Goal: Task Accomplishment & Management: Manage account settings

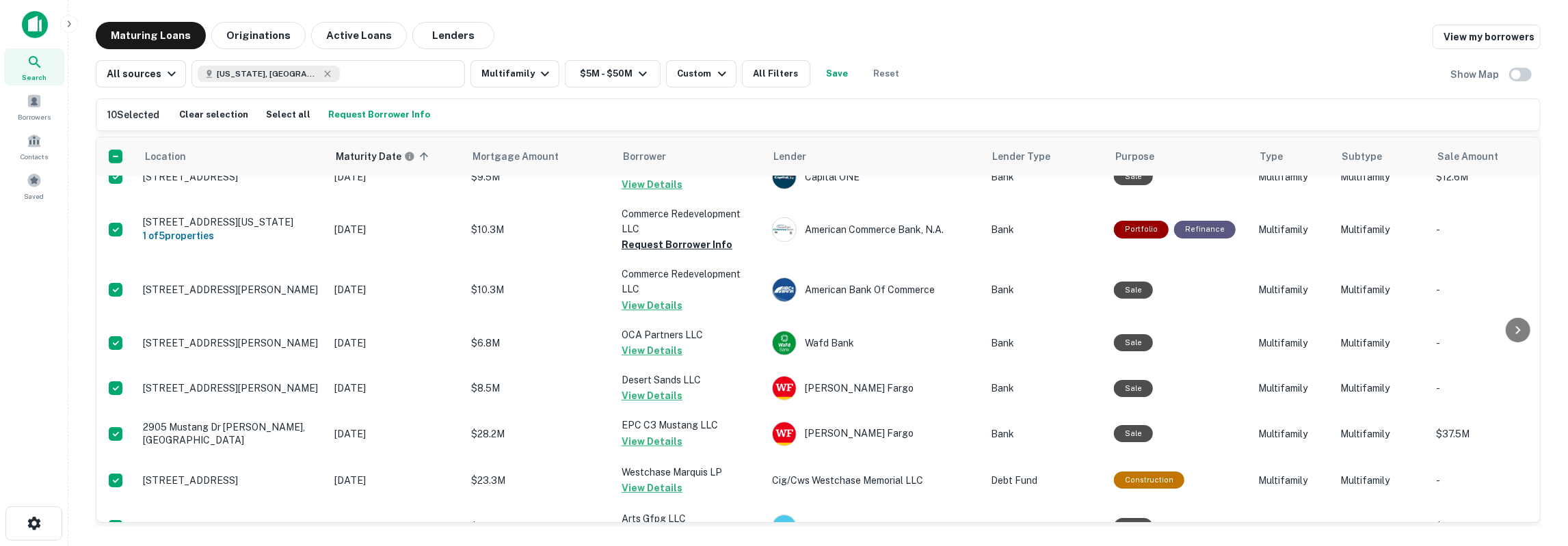
scroll to position [612, 0]
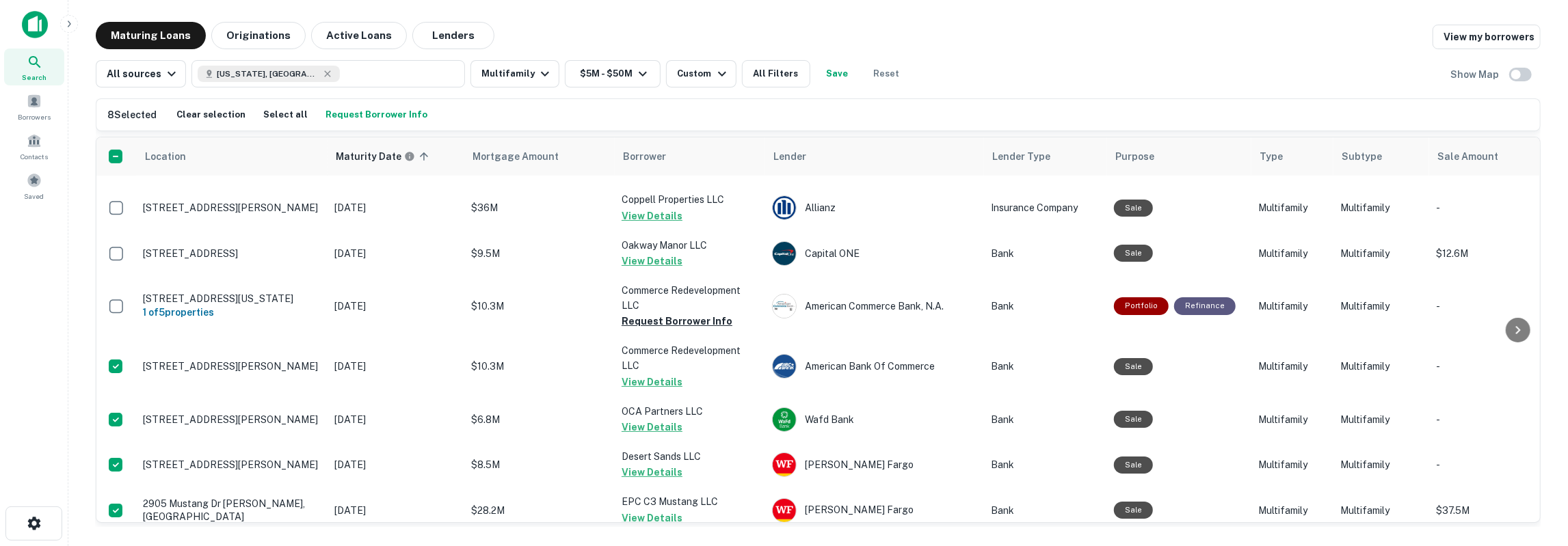
click at [93, 300] on div "Maturing Loans Originations Active Loans Lenders View my borrowers All sources …" at bounding box center [818, 274] width 1478 height 505
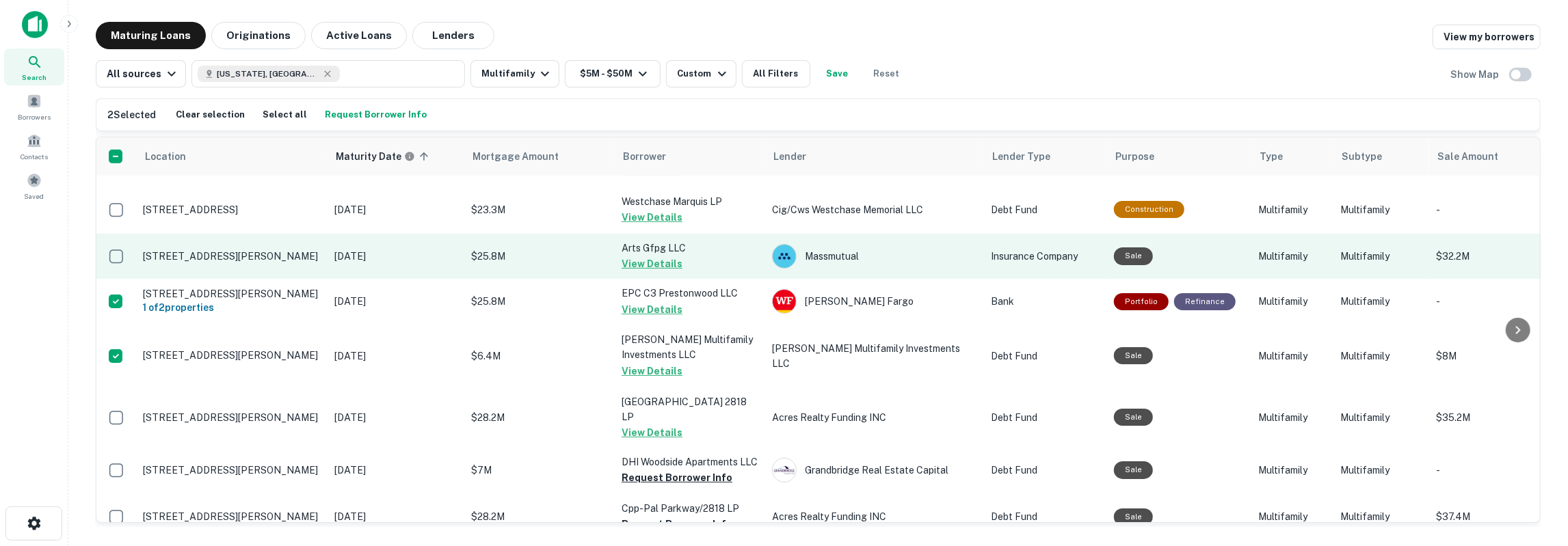
scroll to position [995, 0]
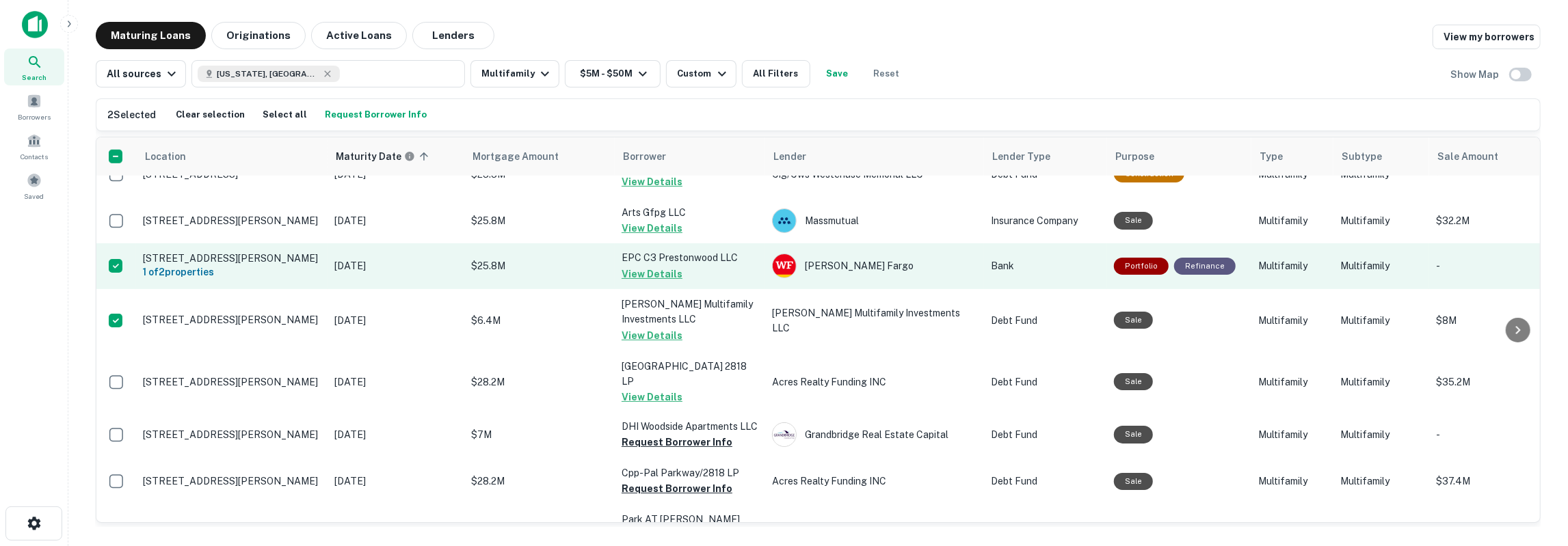
click at [134, 256] on td at bounding box center [116, 266] width 40 height 45
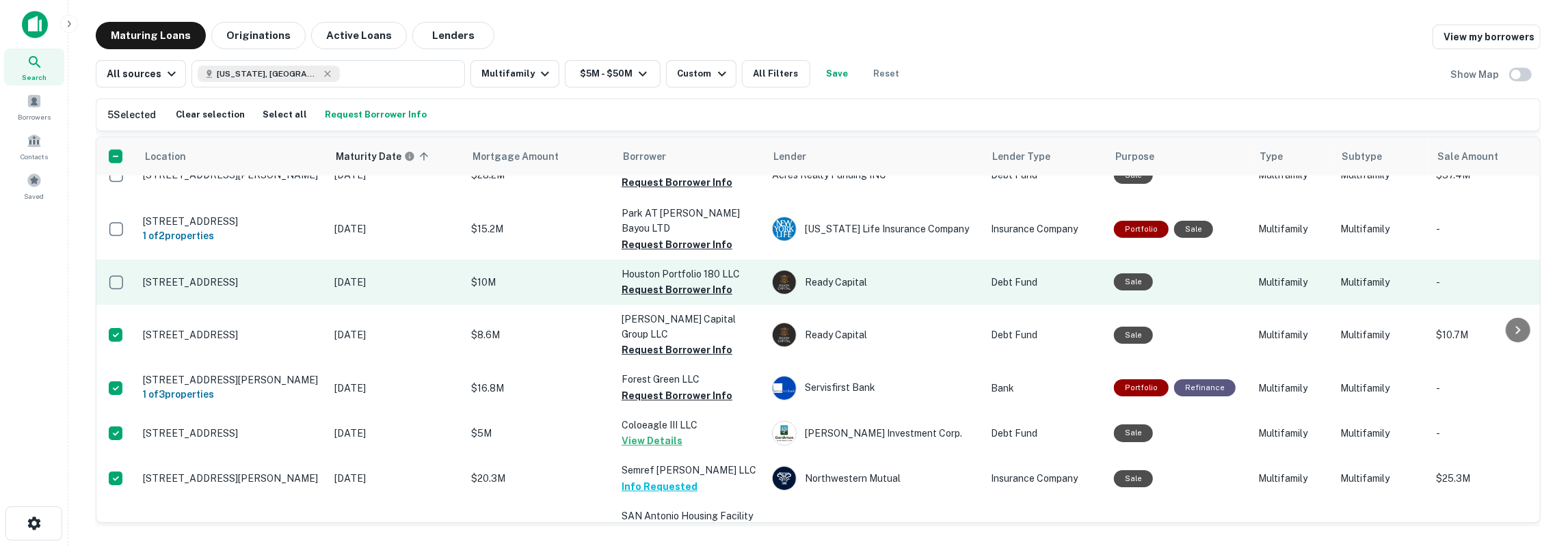
scroll to position [1378, 0]
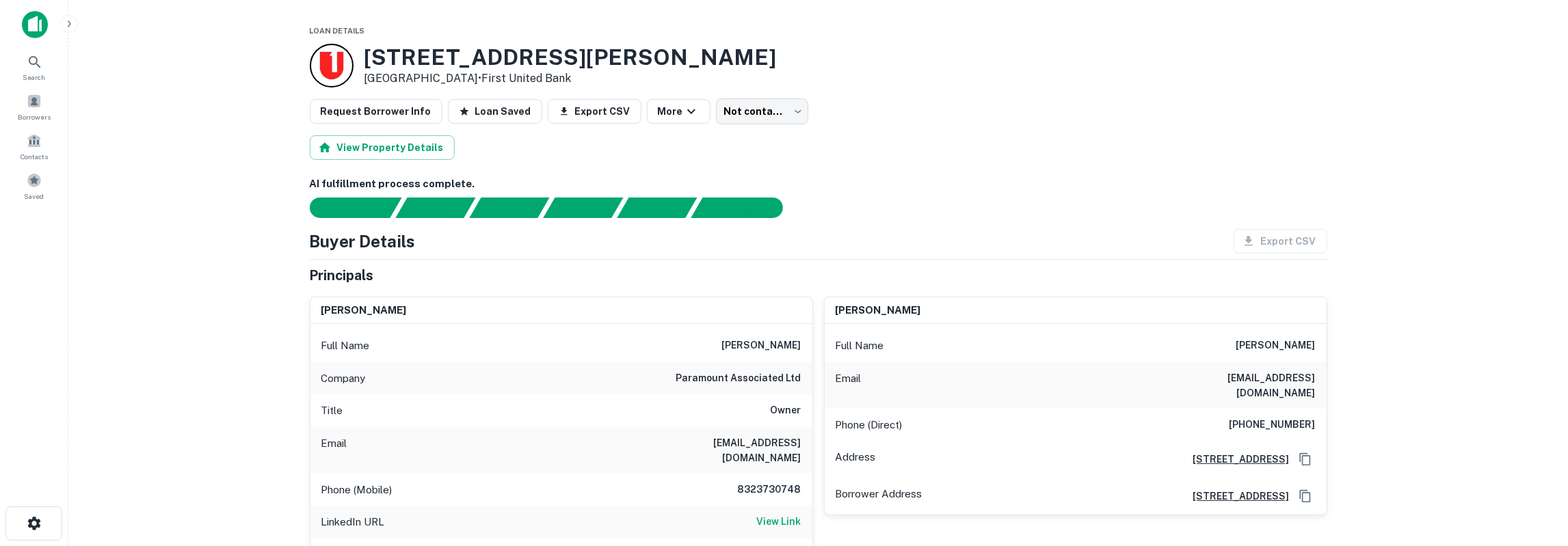
click at [777, 344] on h6 "anwar meghani" at bounding box center [762, 346] width 79 height 17
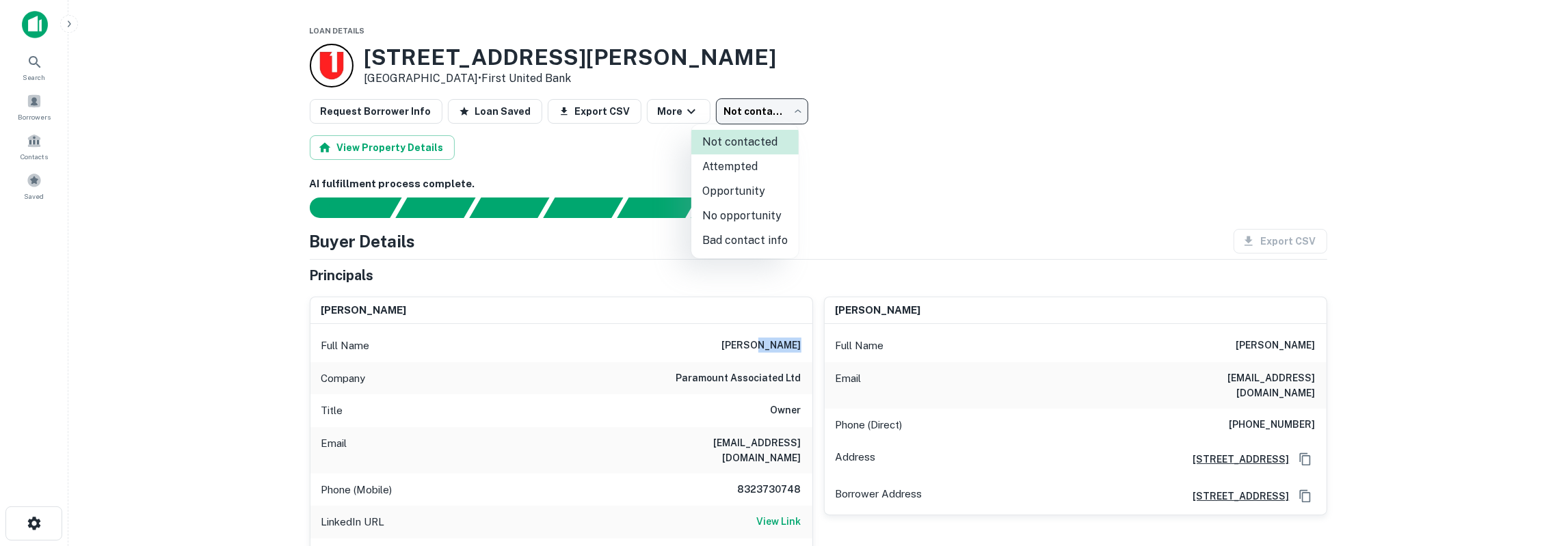
click at [761, 110] on body "Search Borrowers Contacts Saved Loan Details 100 E WELLS BRANCH PKWY Pflugervil…" at bounding box center [784, 273] width 1568 height 546
click at [754, 160] on li "Attempted" at bounding box center [745, 167] width 108 height 25
type input "*********"
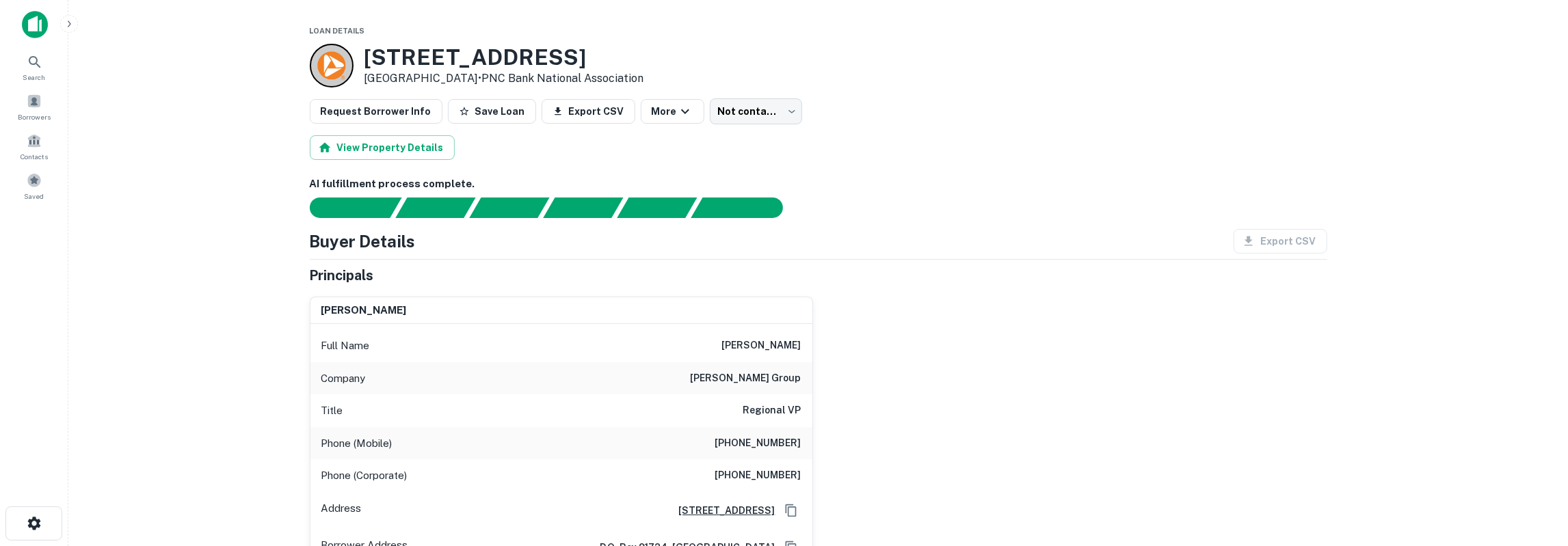
click at [791, 338] on h6 "[PERSON_NAME]" at bounding box center [762, 346] width 79 height 17
copy h6 "mcgrath"
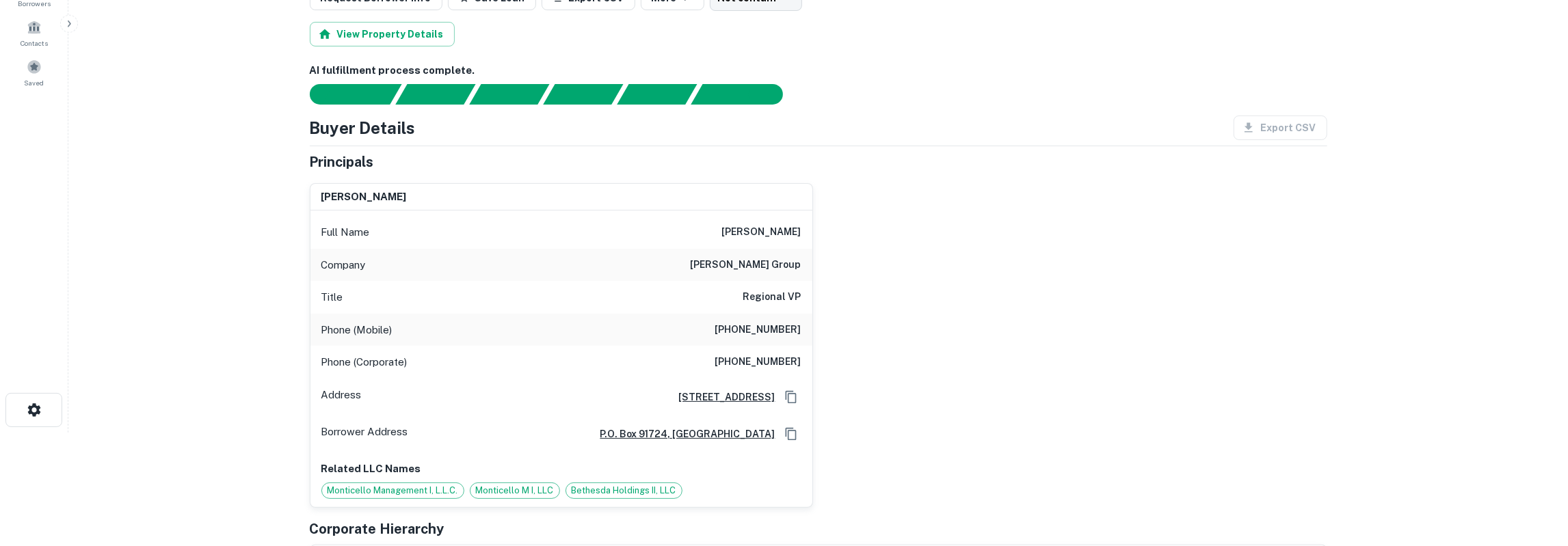
scroll to position [142, 0]
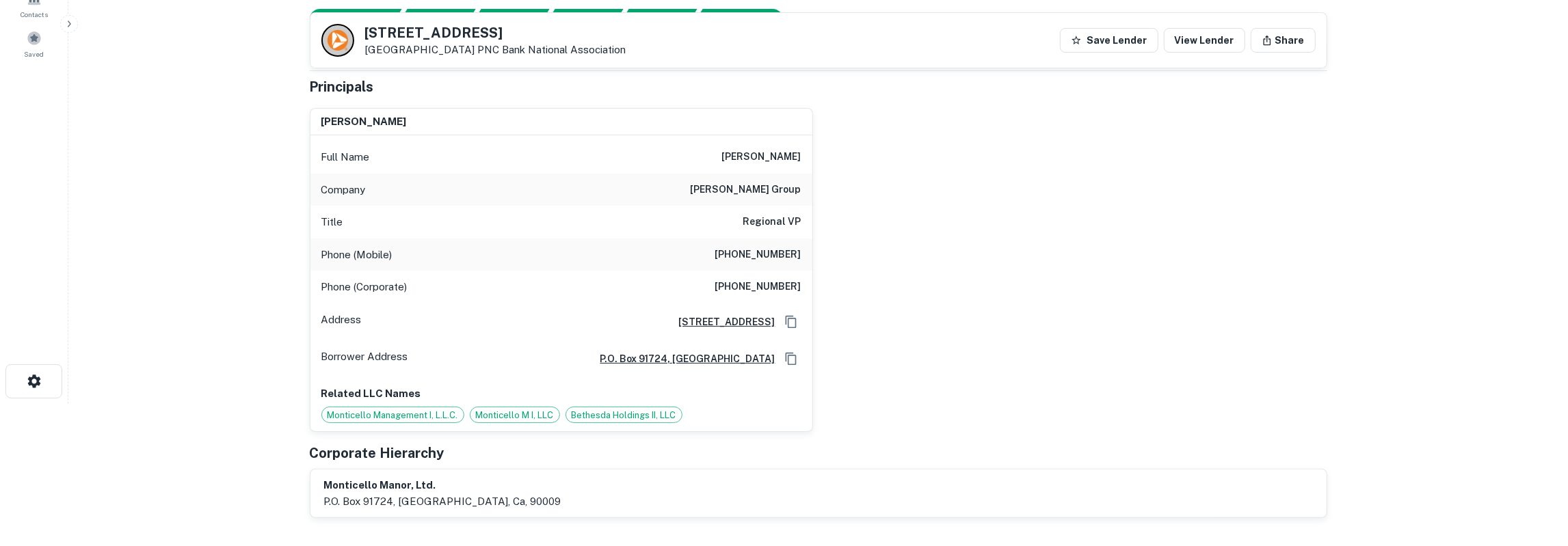
click at [757, 190] on h6 "valcourt group" at bounding box center [746, 190] width 111 height 17
copy h6 "valcourt"
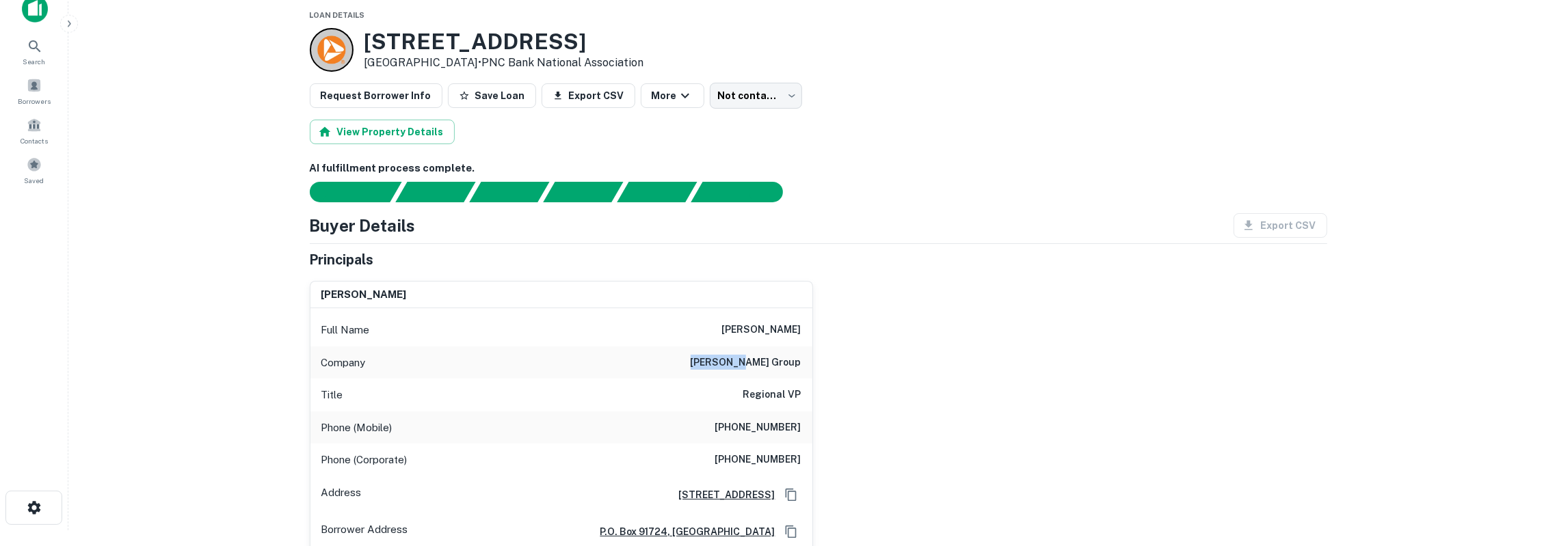
scroll to position [0, 0]
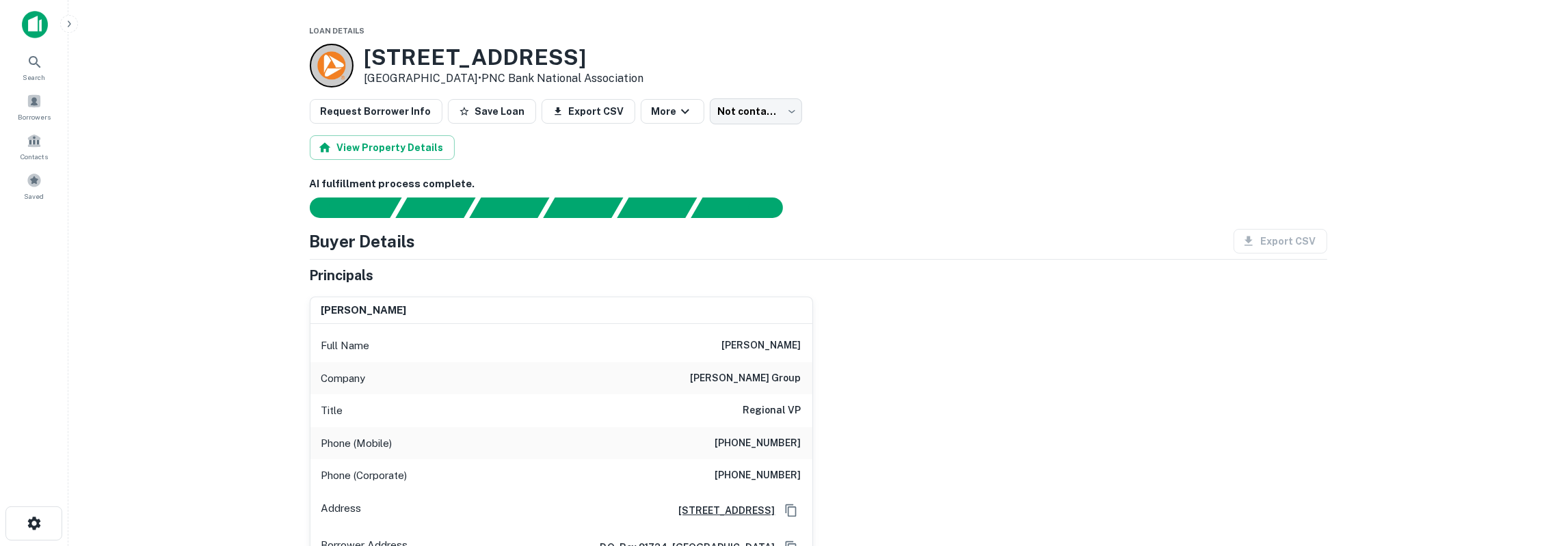
click at [787, 342] on h6 "john d. mcgrath" at bounding box center [762, 346] width 79 height 17
copy h6 "mcgrath"
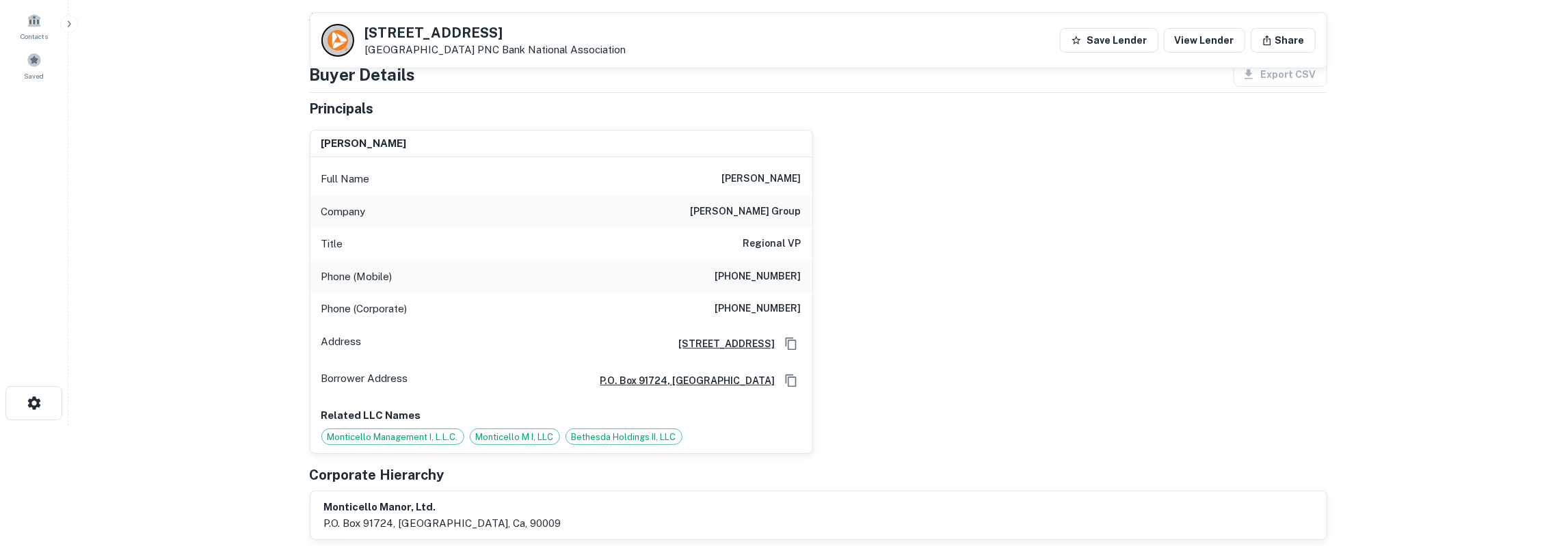
scroll to position [142, 0]
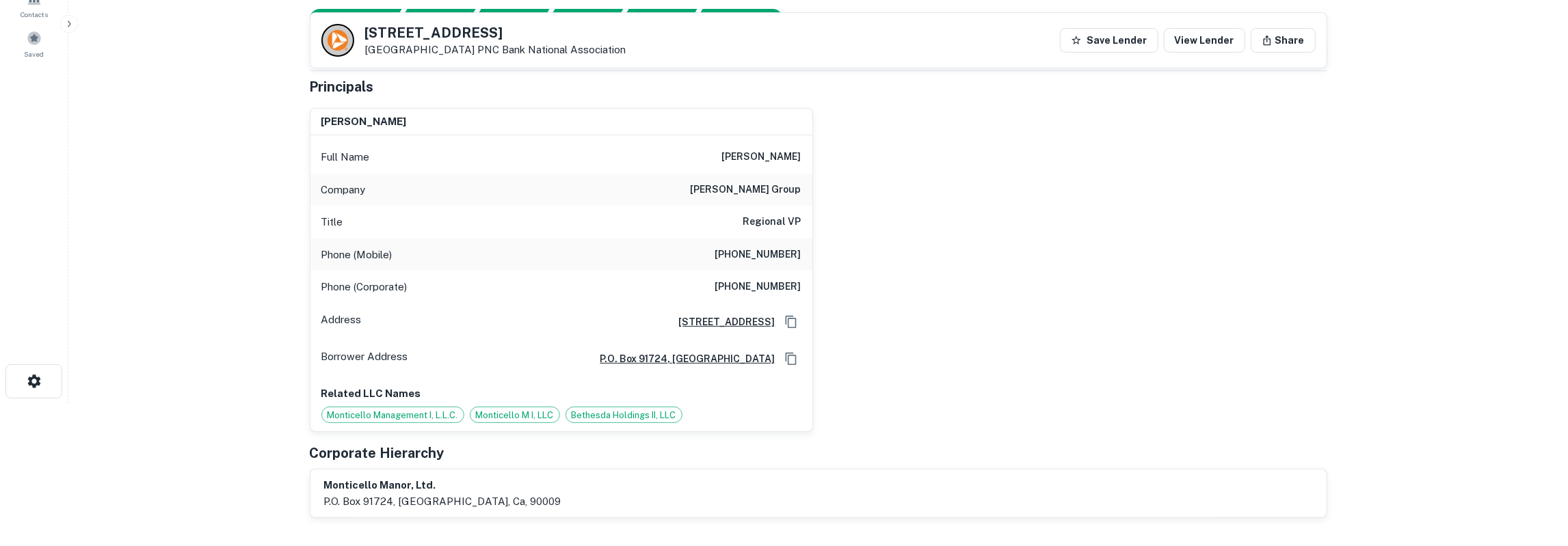
click at [751, 186] on h6 "valcourt group" at bounding box center [746, 190] width 111 height 17
click at [757, 184] on h6 "valcourt group" at bounding box center [746, 190] width 111 height 17
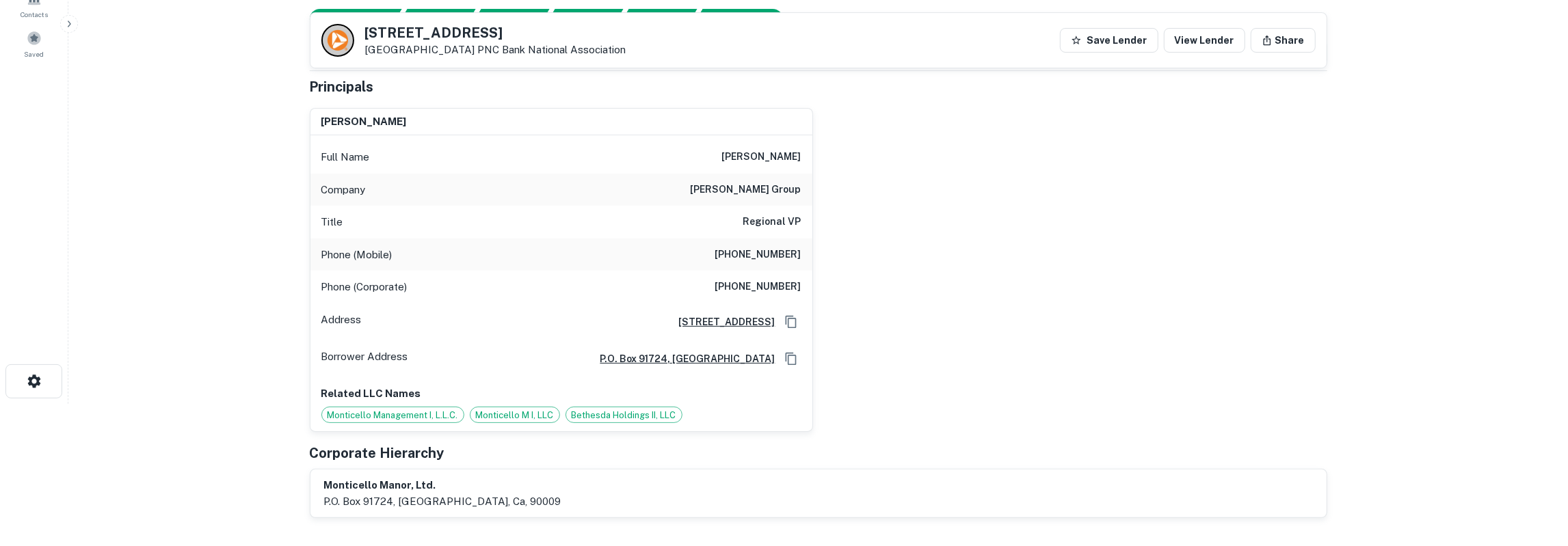
click at [767, 156] on h6 "john d. mcgrath" at bounding box center [762, 157] width 79 height 17
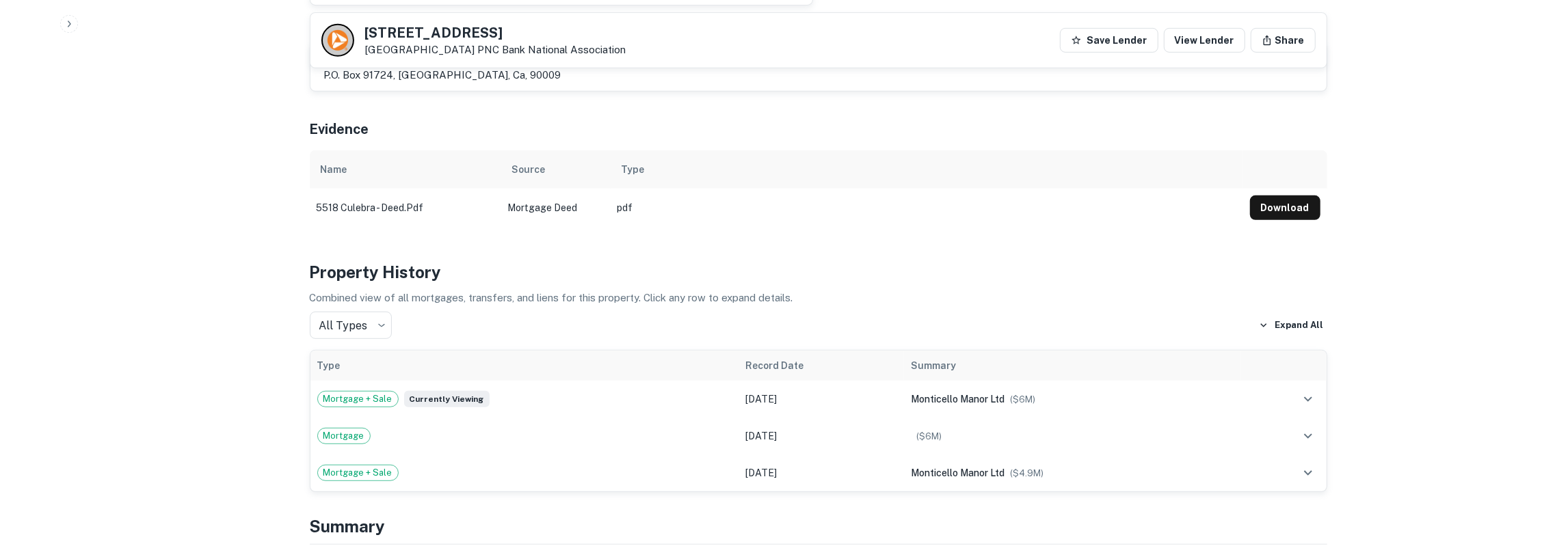
scroll to position [498, 0]
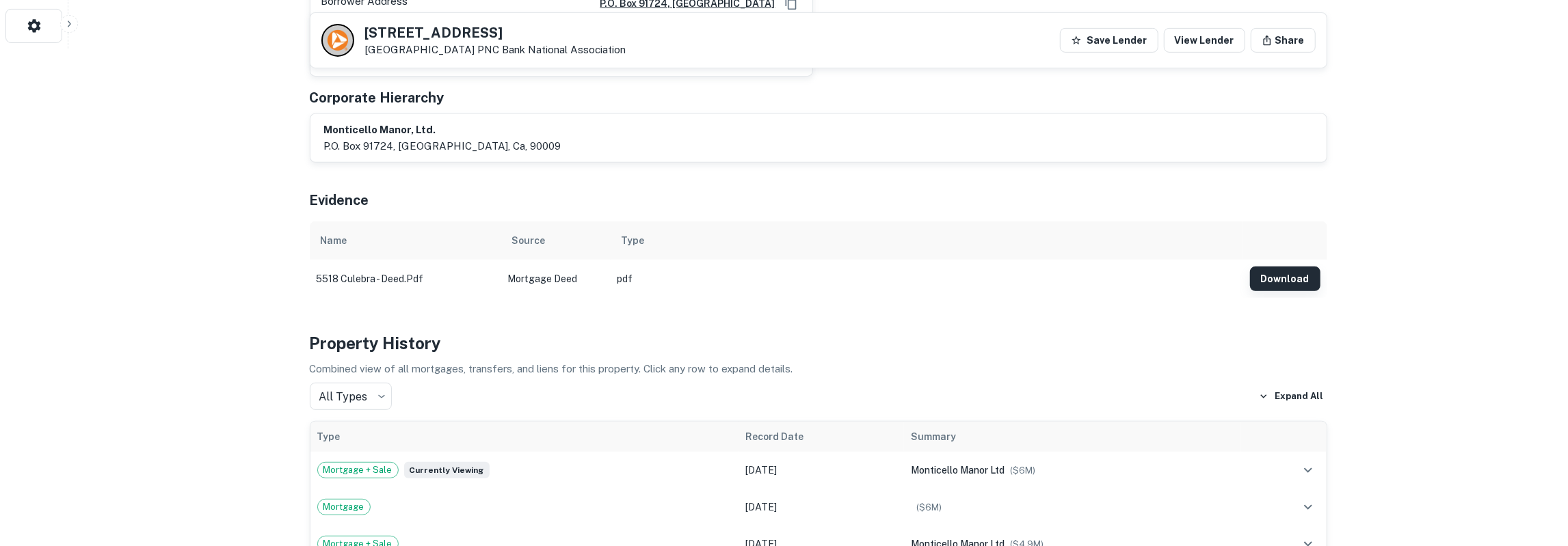
click at [1272, 281] on button "Download" at bounding box center [1285, 279] width 70 height 25
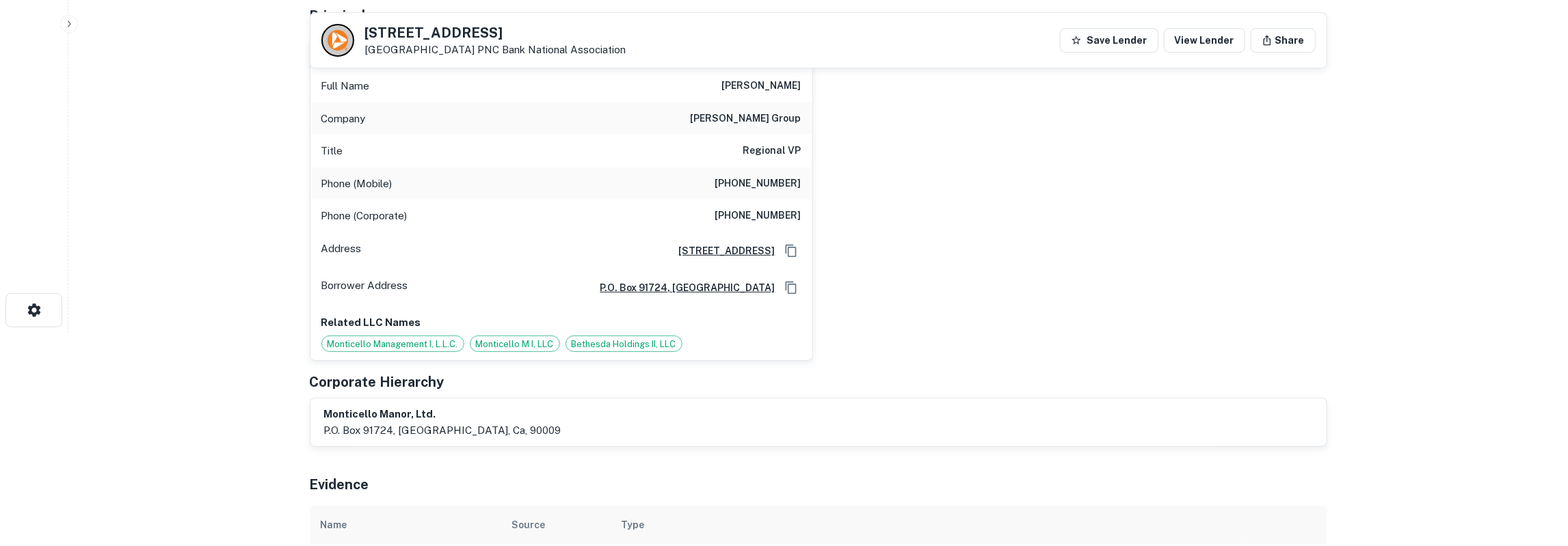
scroll to position [142, 0]
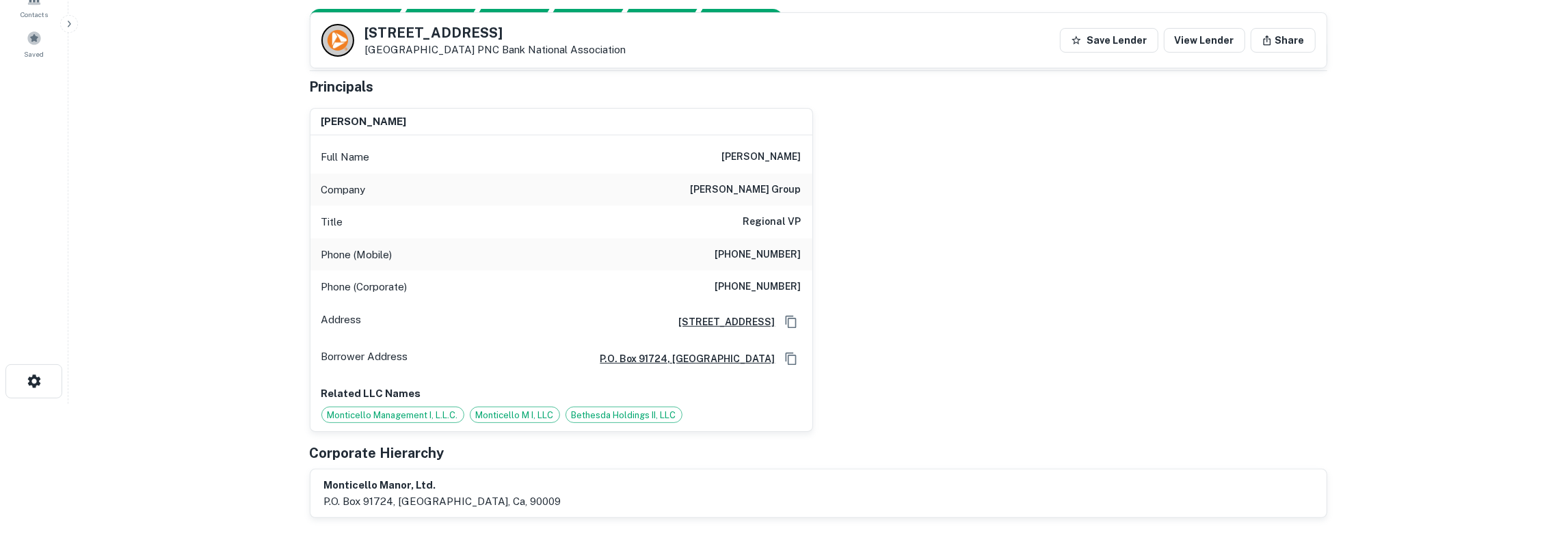
click at [778, 256] on h6 "(919) 757-1147" at bounding box center [758, 255] width 86 height 17
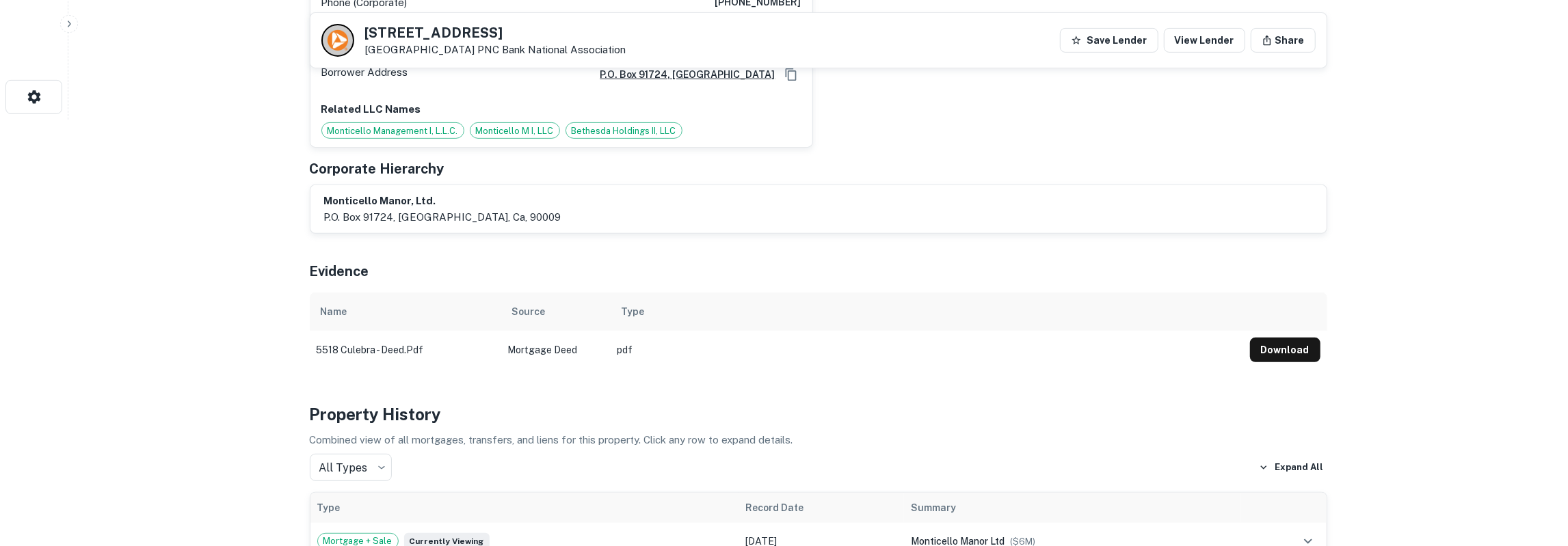
scroll to position [0, 0]
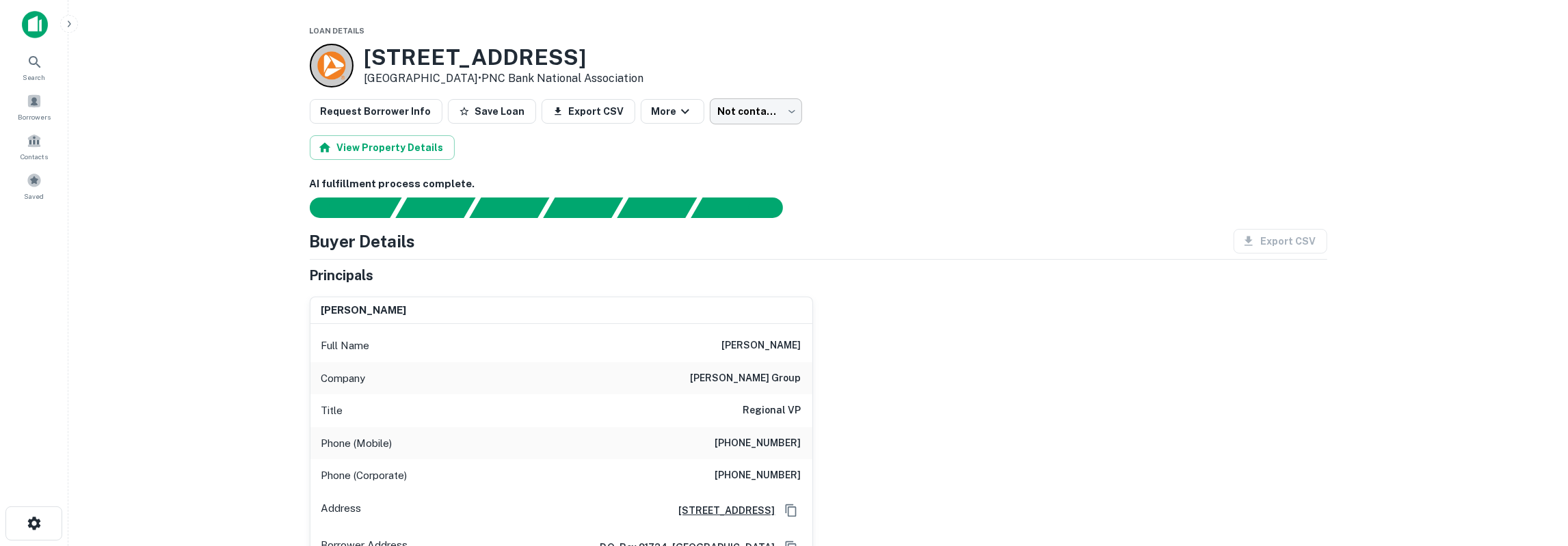
click at [746, 121] on body "Search Borrowers Contacts Saved Loan Details 5518 Culebra Rd San Antonio, TX 78…" at bounding box center [784, 273] width 1568 height 546
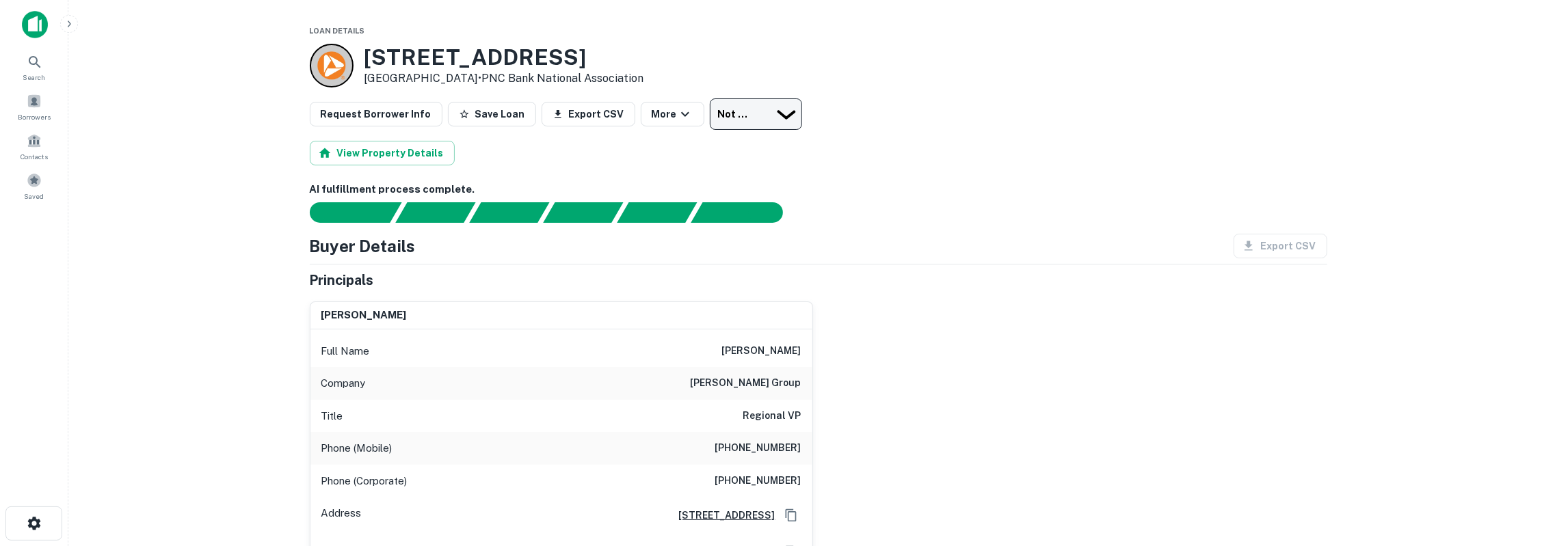
type input "**********"
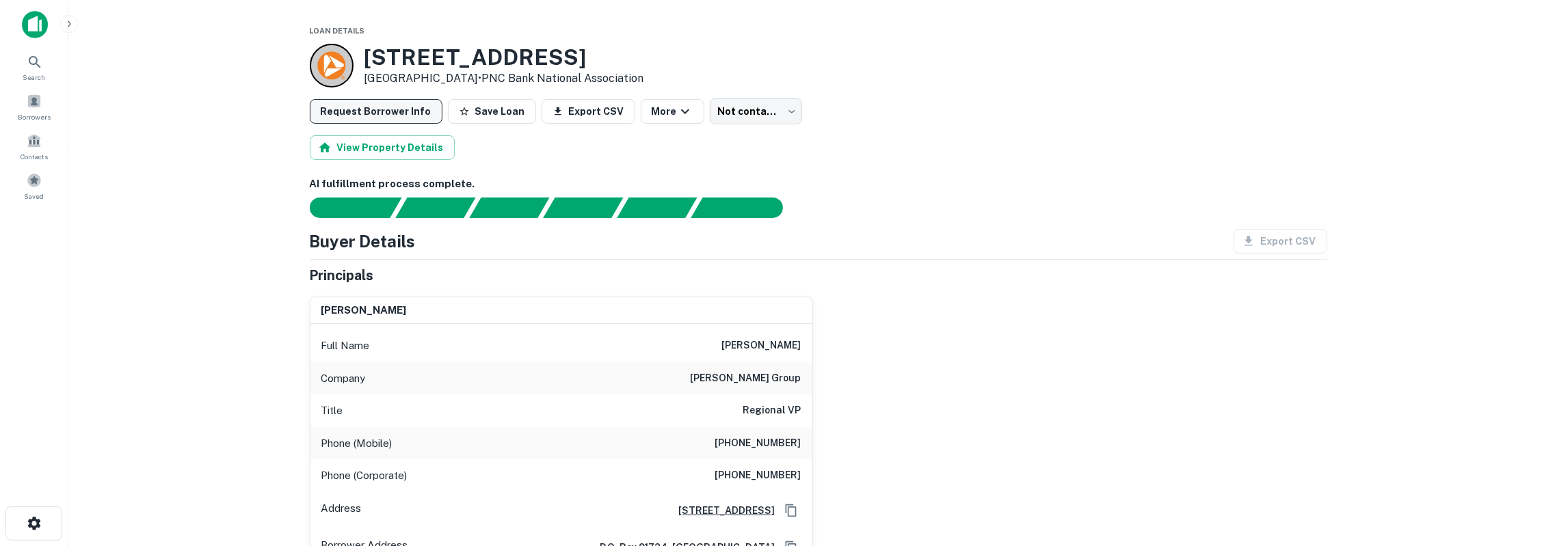
click at [374, 114] on button "Request Borrower Info" at bounding box center [376, 111] width 133 height 25
type input "**********"
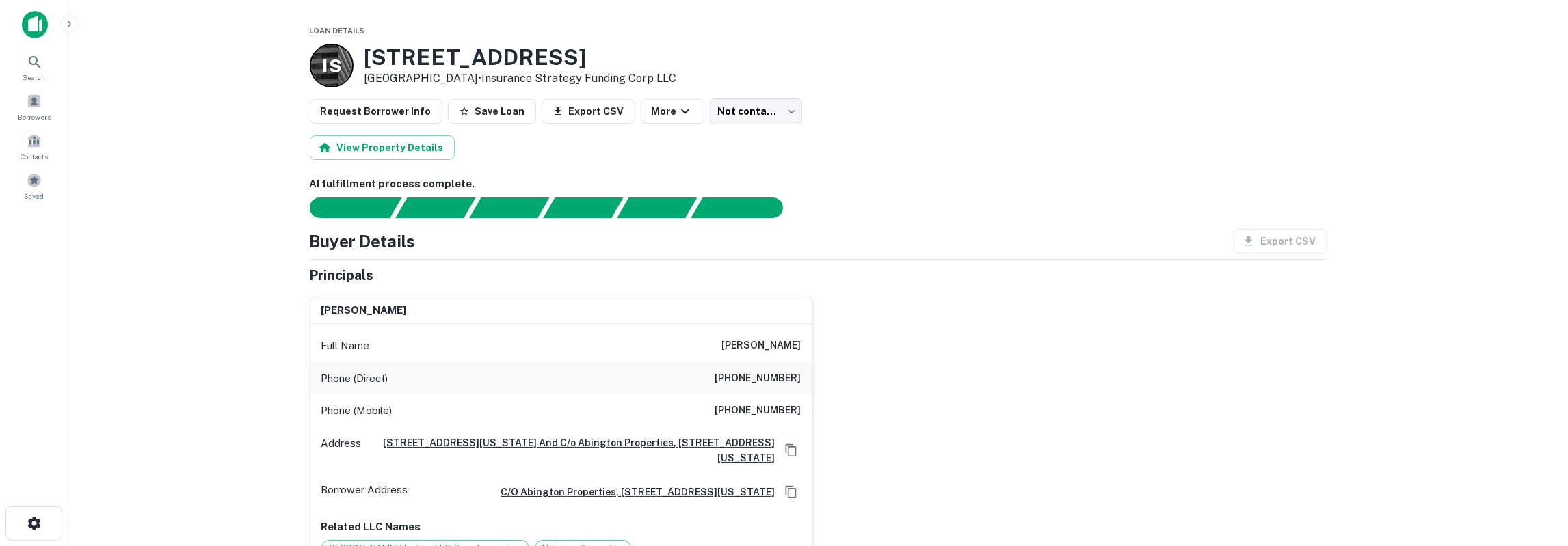
click at [786, 343] on h6 "mark kalimian" at bounding box center [762, 346] width 79 height 17
copy h6 "kalimian"
click at [757, 106] on body "Search Borrowers Contacts Saved Loan Details I S 3400 N Hall St Dallas, TX 7521…" at bounding box center [784, 273] width 1568 height 546
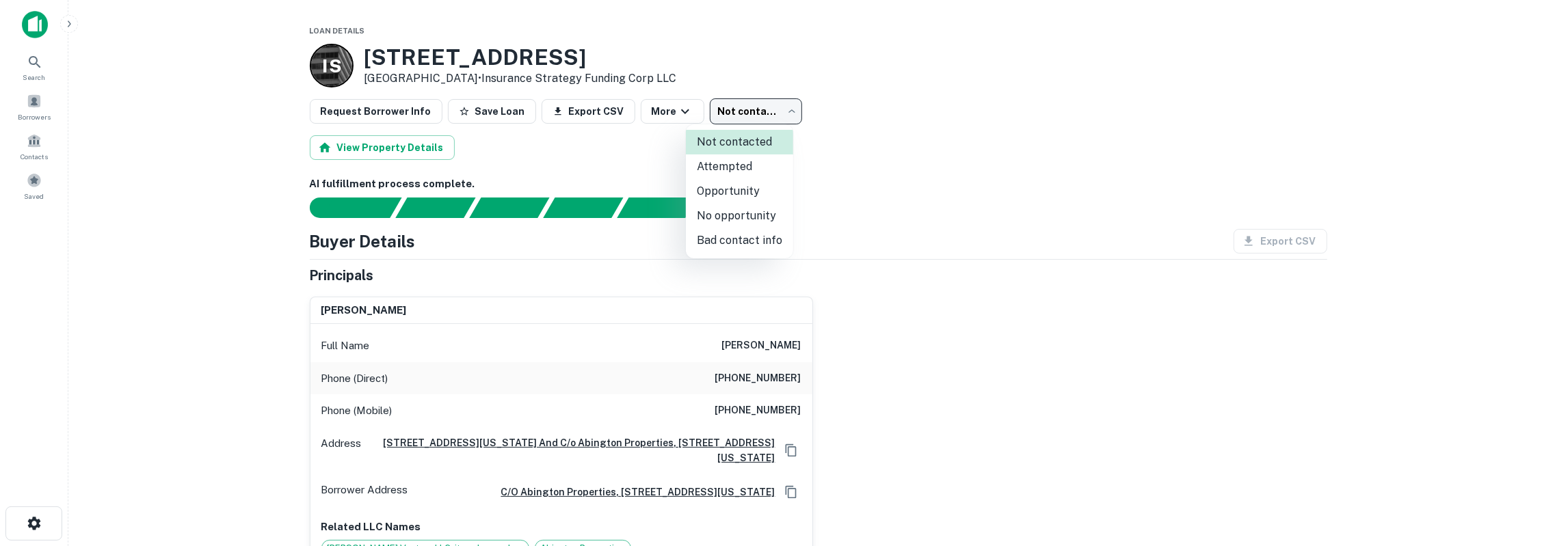
click at [748, 191] on li "Opportunity" at bounding box center [739, 191] width 108 height 25
type input "**********"
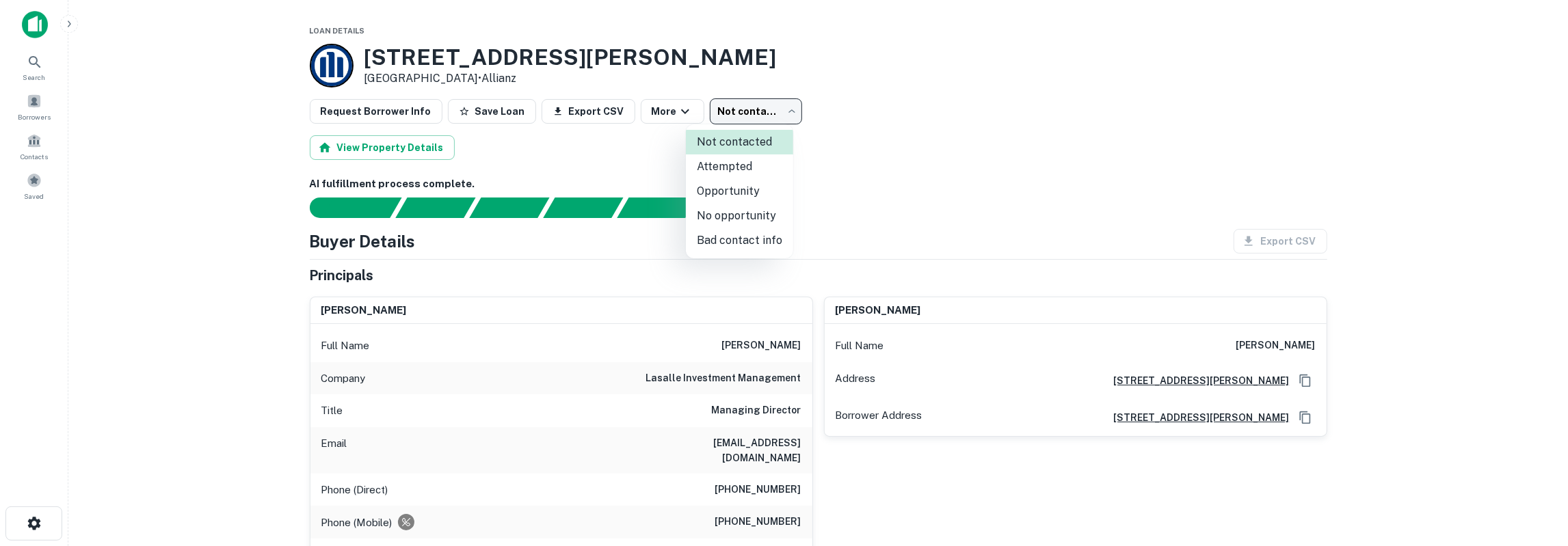
click at [733, 116] on body "Search Borrowers Contacts Saved Loan Details [STREET_ADDRESS][PERSON_NAME] • Al…" at bounding box center [784, 273] width 1568 height 546
click at [726, 210] on li "No opportunity" at bounding box center [739, 216] width 108 height 25
type input "**********"
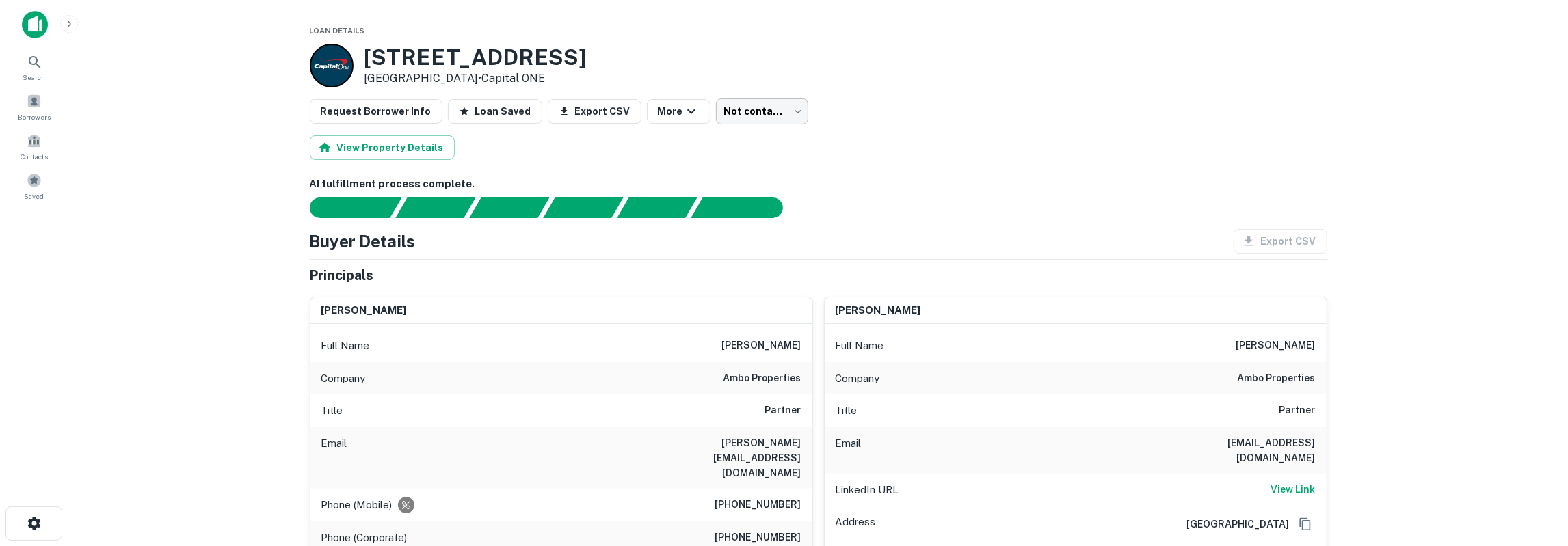
click at [739, 110] on body "Search Borrowers Contacts Saved Loan Details 1313 E Shady Grove Rd Irving, TX 7…" at bounding box center [784, 273] width 1568 height 546
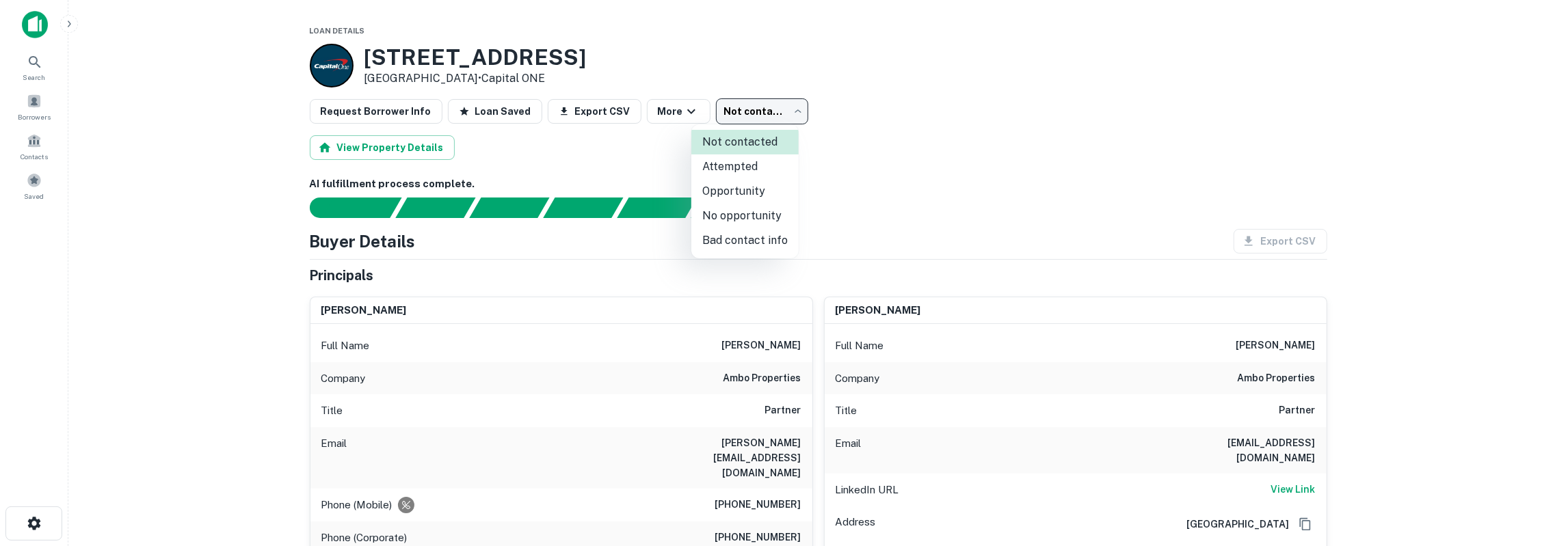
click at [725, 166] on li "Attempted" at bounding box center [745, 167] width 108 height 25
type input "*********"
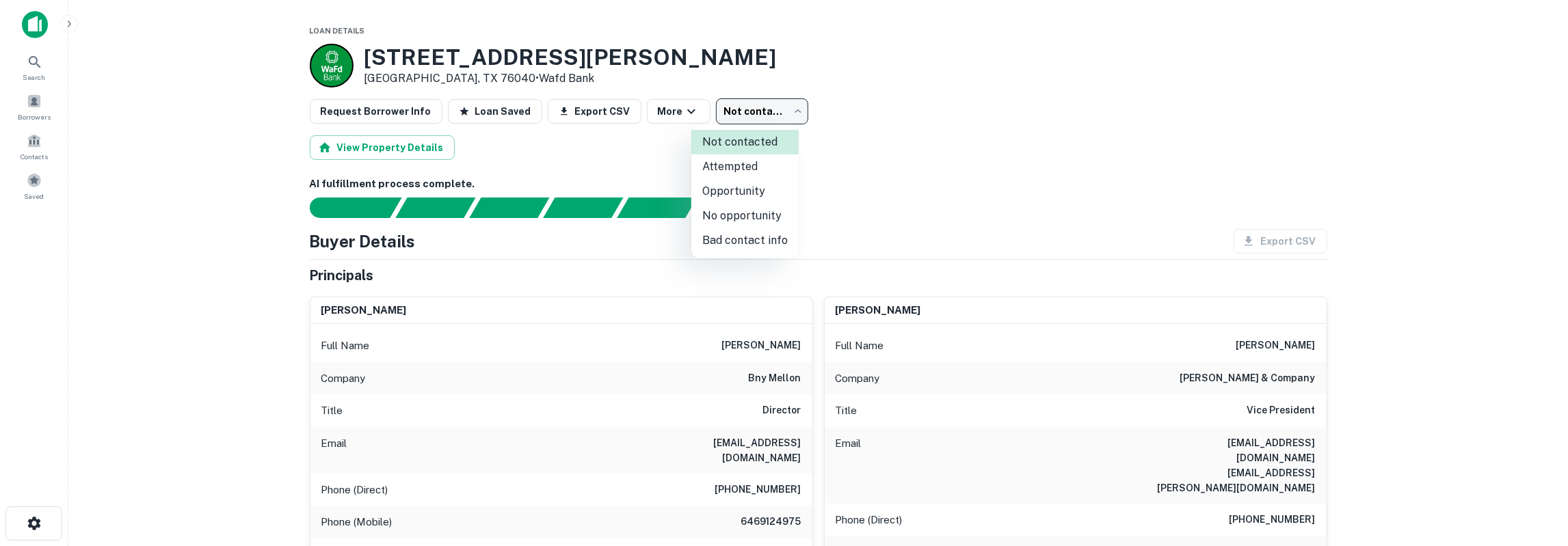
click at [749, 108] on body "Search Borrowers Contacts Saved Loan Details [STREET_ADDRESS][PERSON_NAME] • Wa…" at bounding box center [784, 273] width 1568 height 546
click at [735, 167] on li "Attempted" at bounding box center [745, 167] width 108 height 25
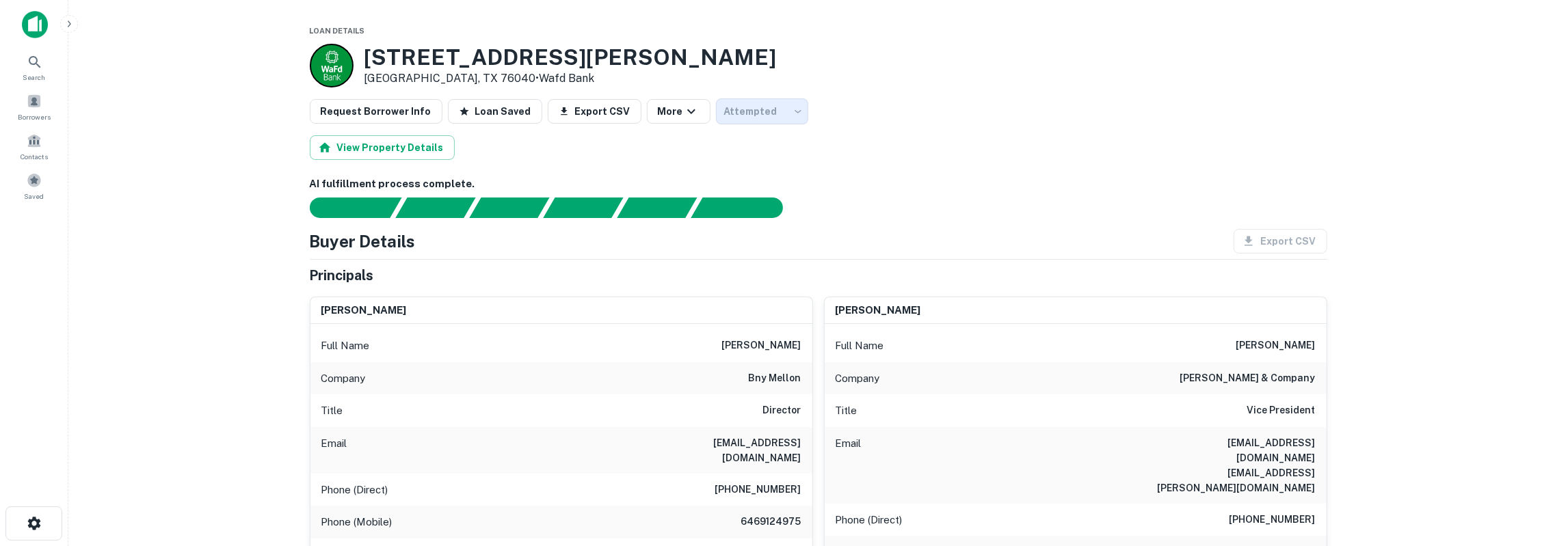
type input "*********"
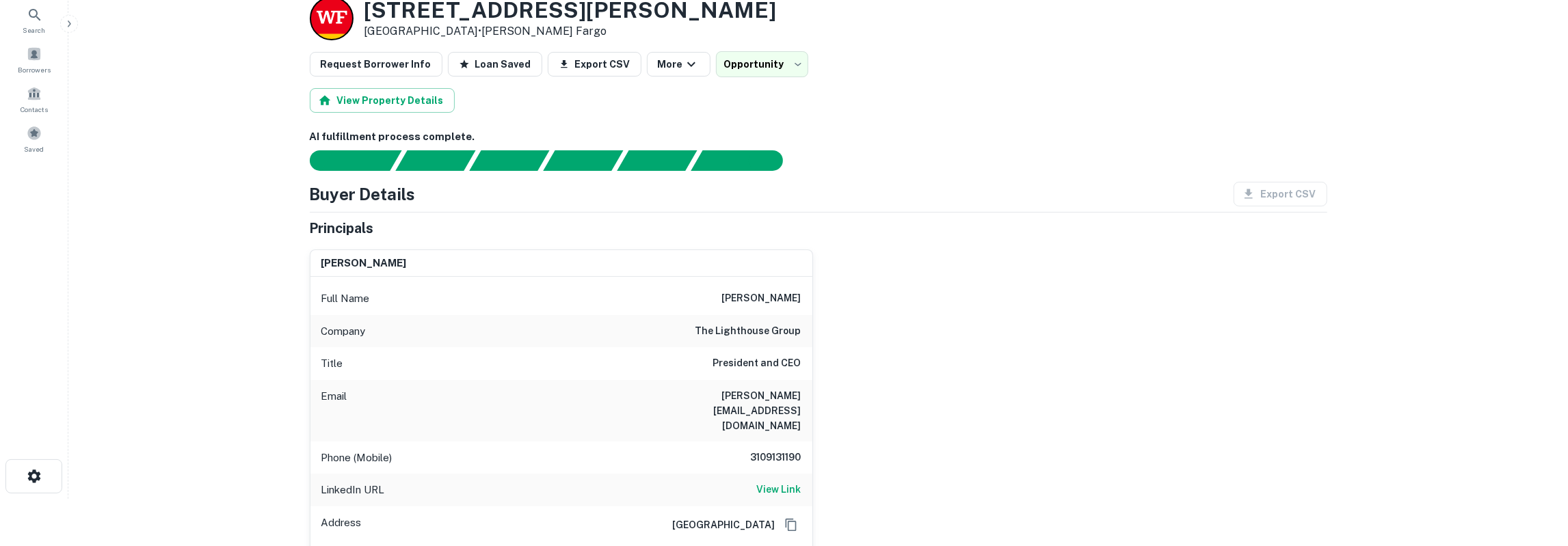
scroll to position [71, 0]
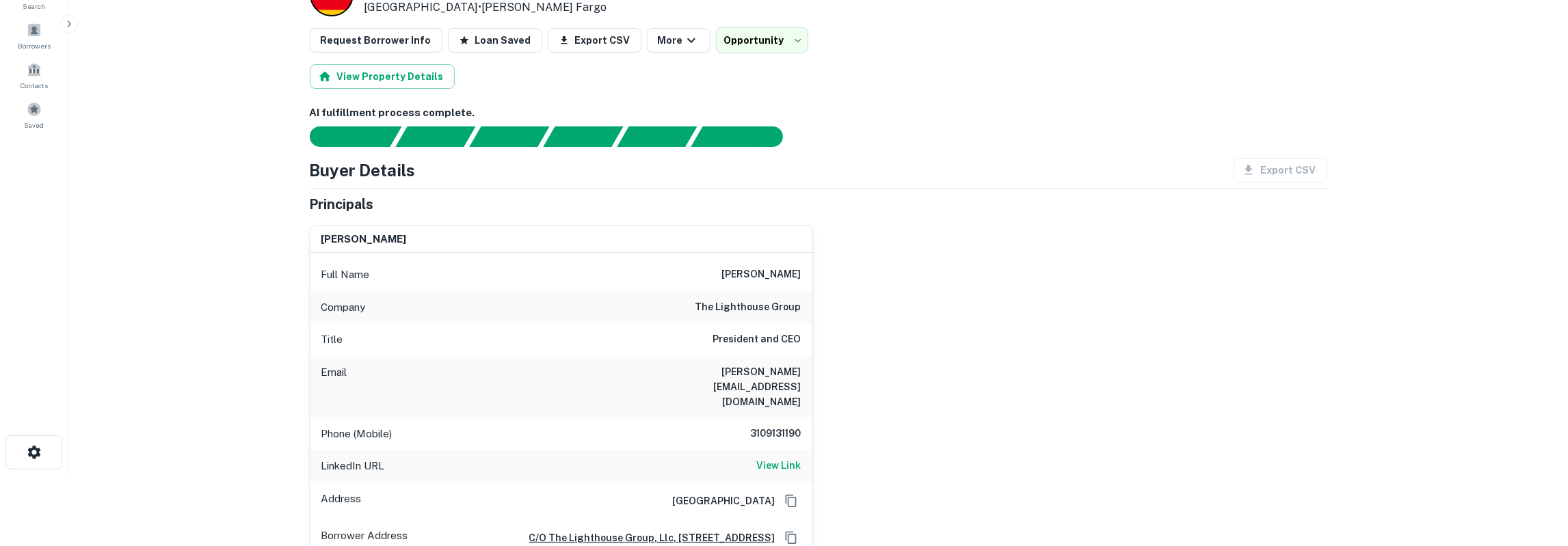
click at [787, 273] on h6 "gary leshgold" at bounding box center [762, 274] width 79 height 17
copy h6 "leshgold"
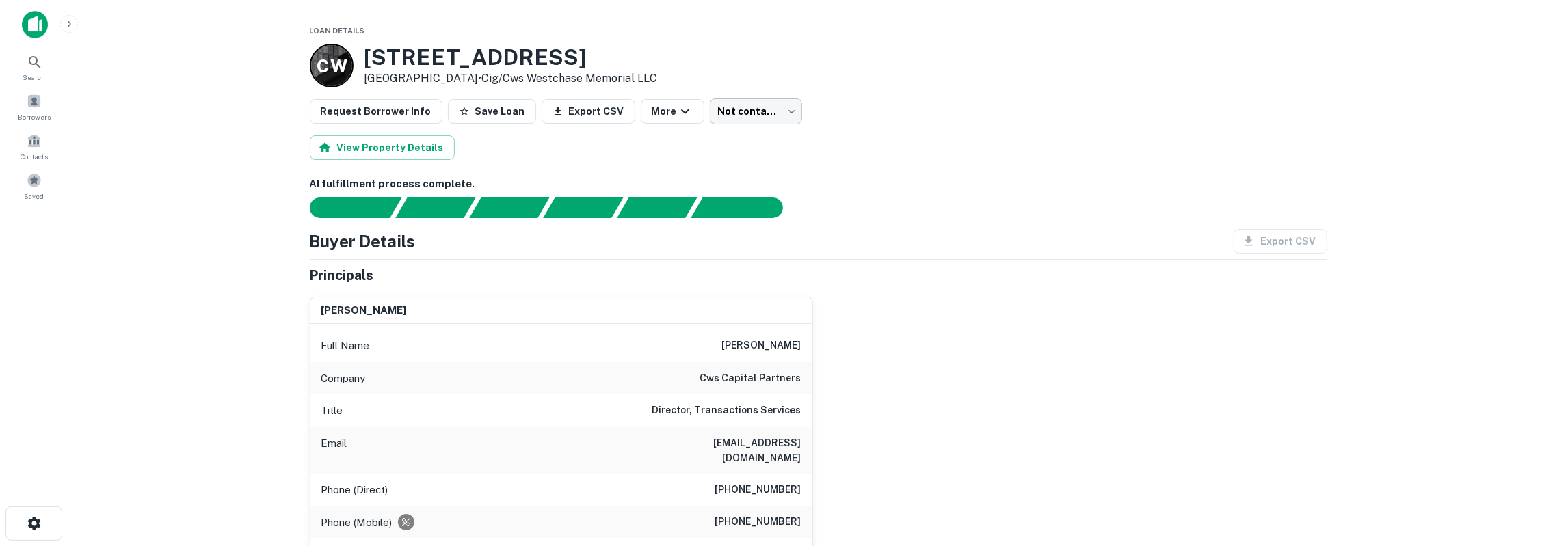
click at [705, 111] on body "Search Borrowers Contacts Saved Loan Details C W [STREET_ADDRESS] • Cig/cws Wes…" at bounding box center [784, 273] width 1568 height 546
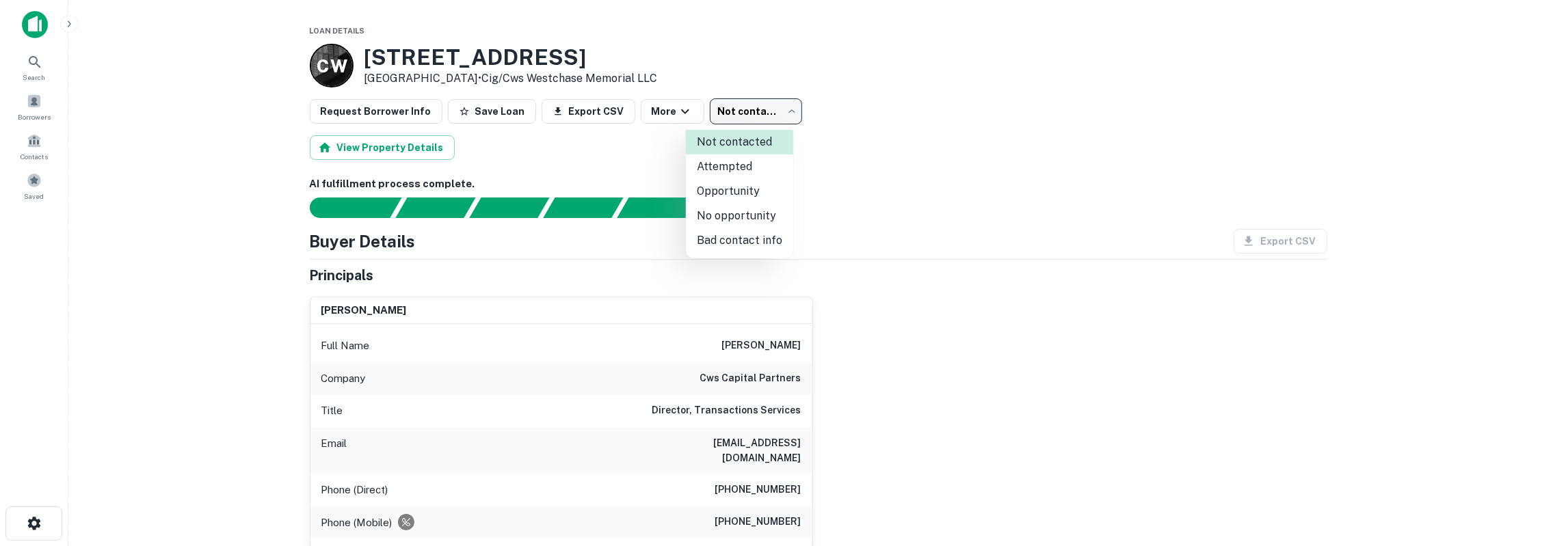
click at [720, 221] on li "No opportunity" at bounding box center [739, 216] width 108 height 25
type input "**********"
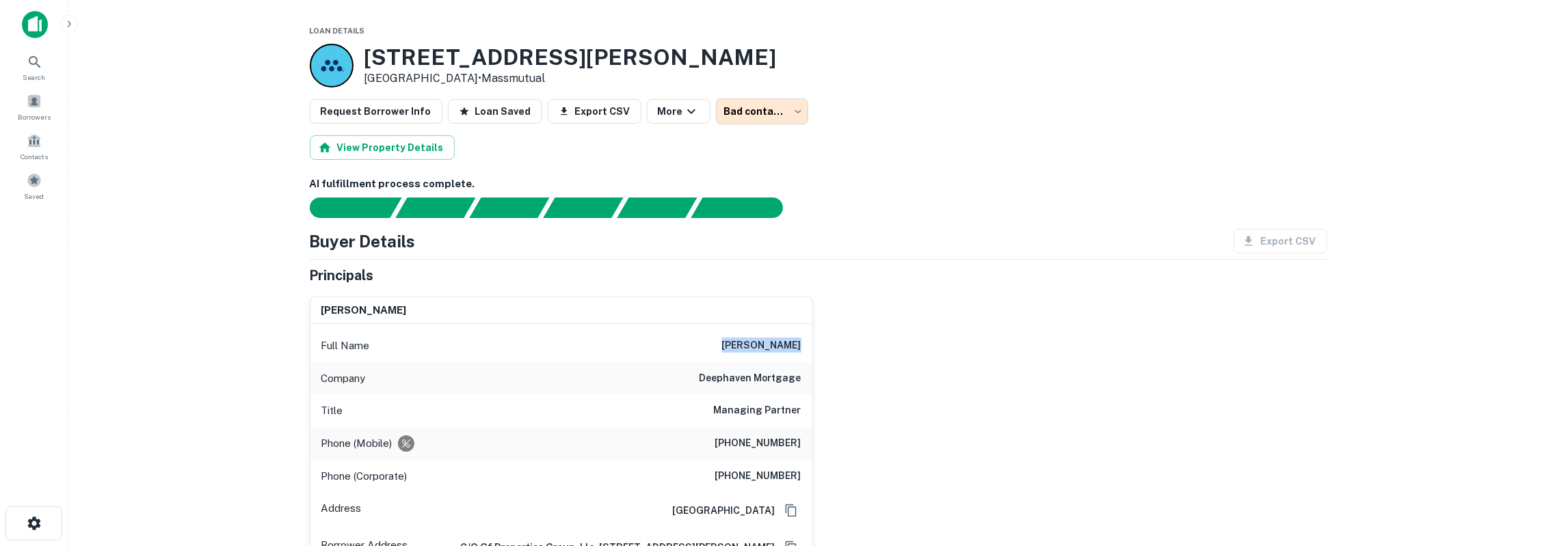
drag, startPoint x: 741, startPoint y: 346, endPoint x: 801, endPoint y: 344, distance: 60.0
click at [801, 344] on div "Full Name mark mitchell" at bounding box center [561, 345] width 502 height 32
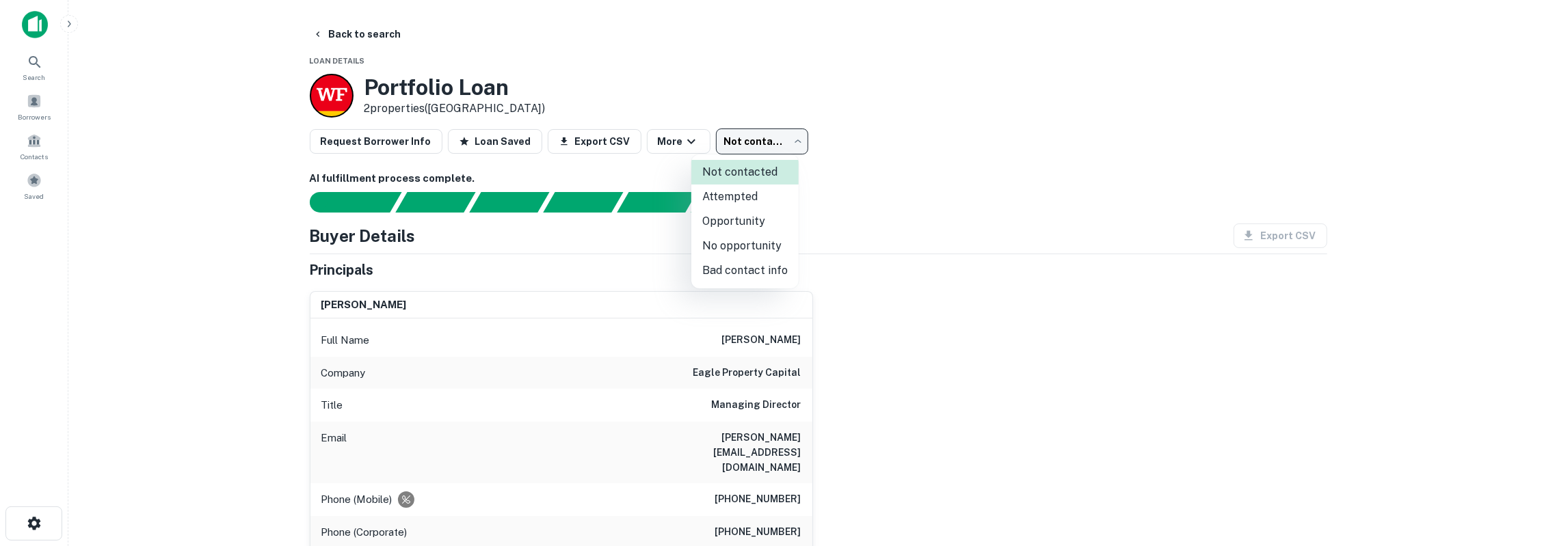
click at [758, 149] on body "Search Borrowers Contacts Saved Back to search Loan Details Portfolio Loan 2 pr…" at bounding box center [784, 273] width 1568 height 546
click at [751, 202] on li "Attempted" at bounding box center [745, 197] width 108 height 25
type input "*********"
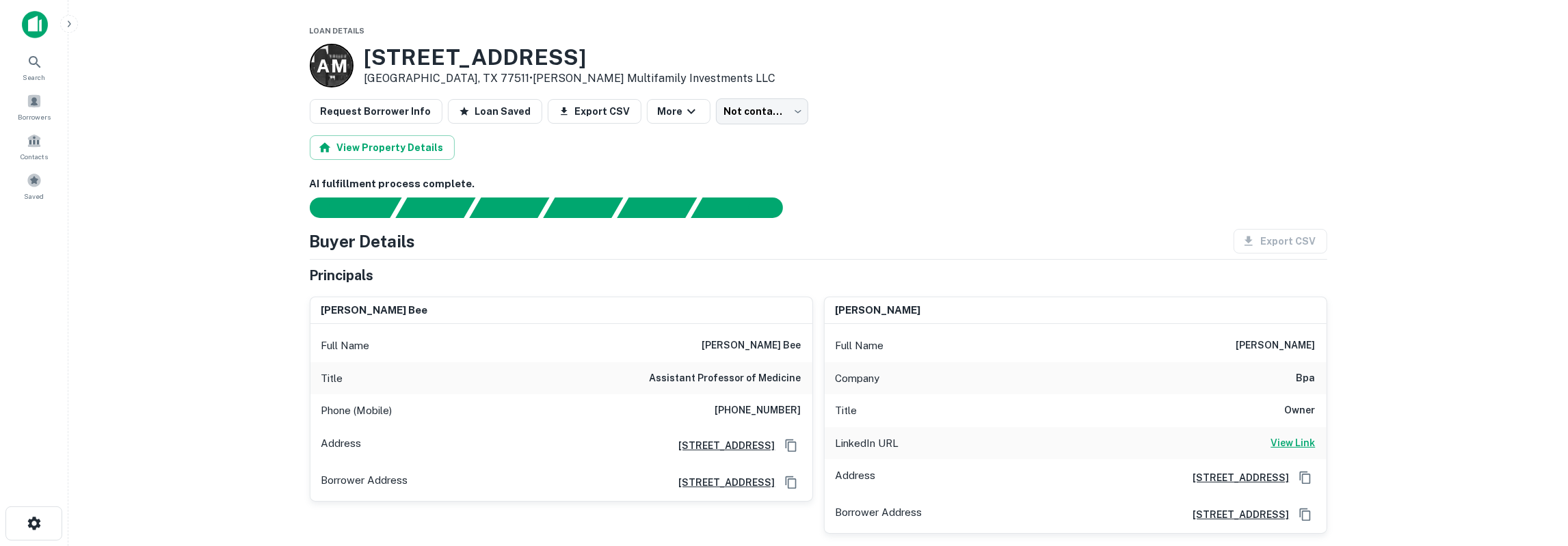
click at [1280, 440] on h6 "View Link" at bounding box center [1293, 443] width 45 height 15
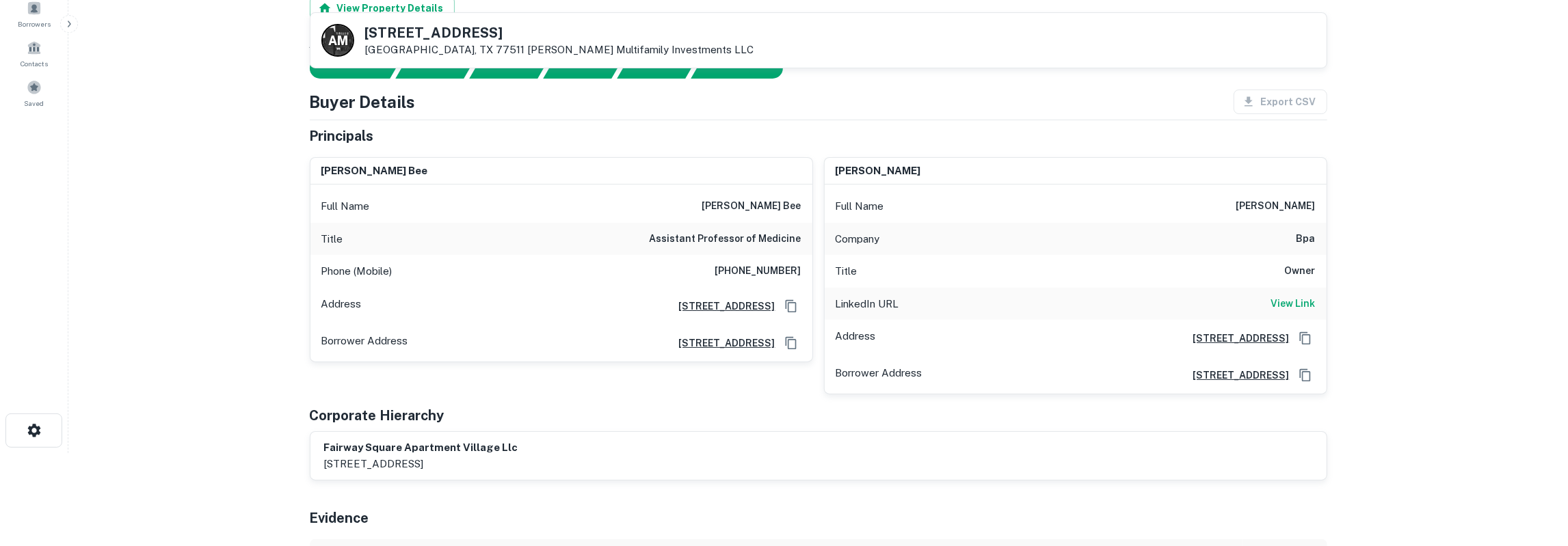
scroll to position [71, 0]
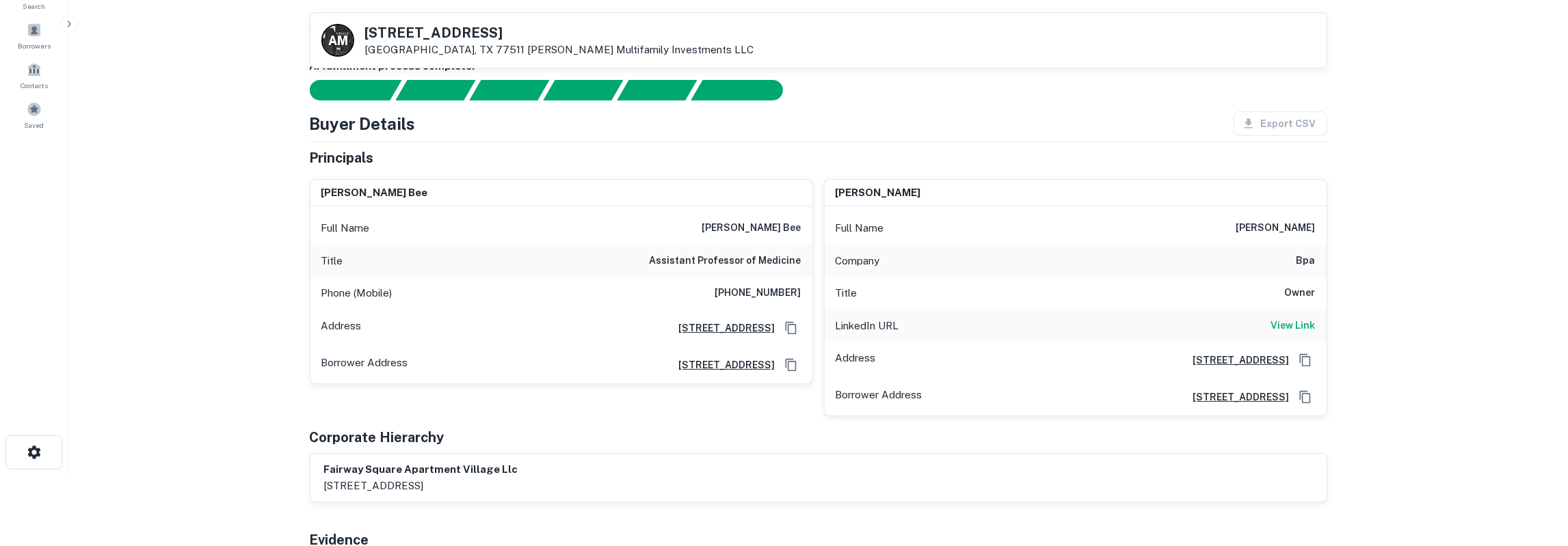
click at [785, 290] on h6 "[PHONE_NUMBER]" at bounding box center [758, 293] width 86 height 17
click at [785, 290] on h6 "(310) 924-9128" at bounding box center [758, 293] width 86 height 17
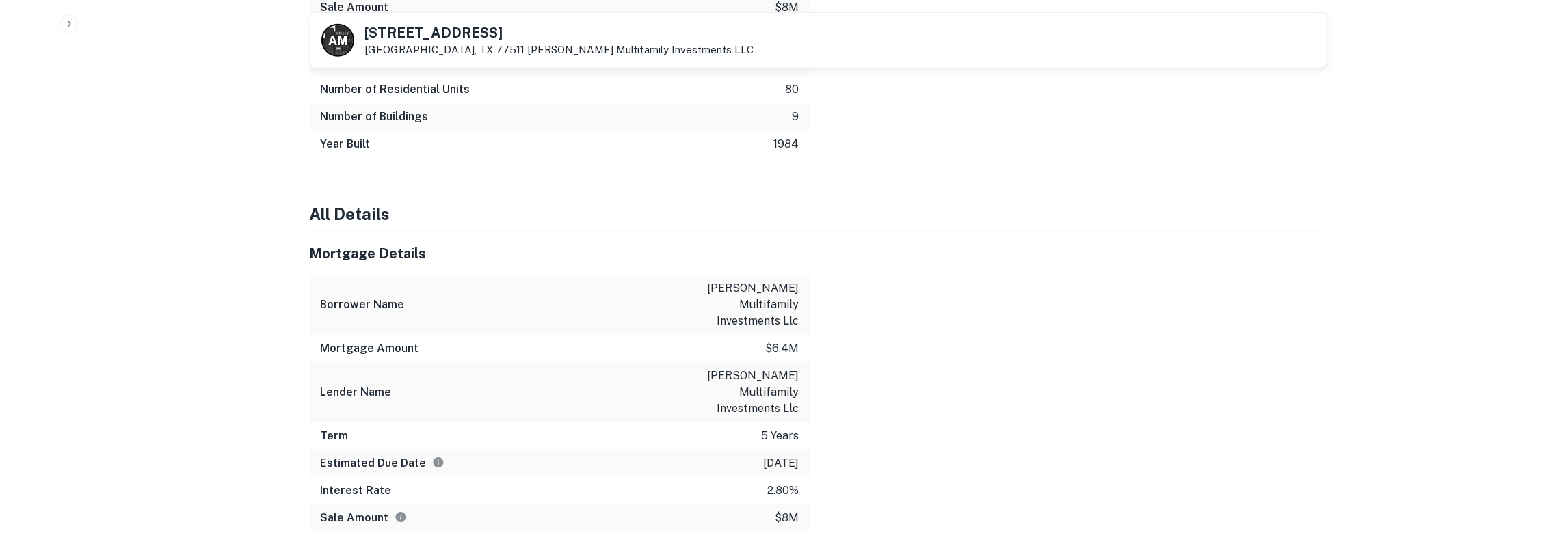
scroll to position [1422, 0]
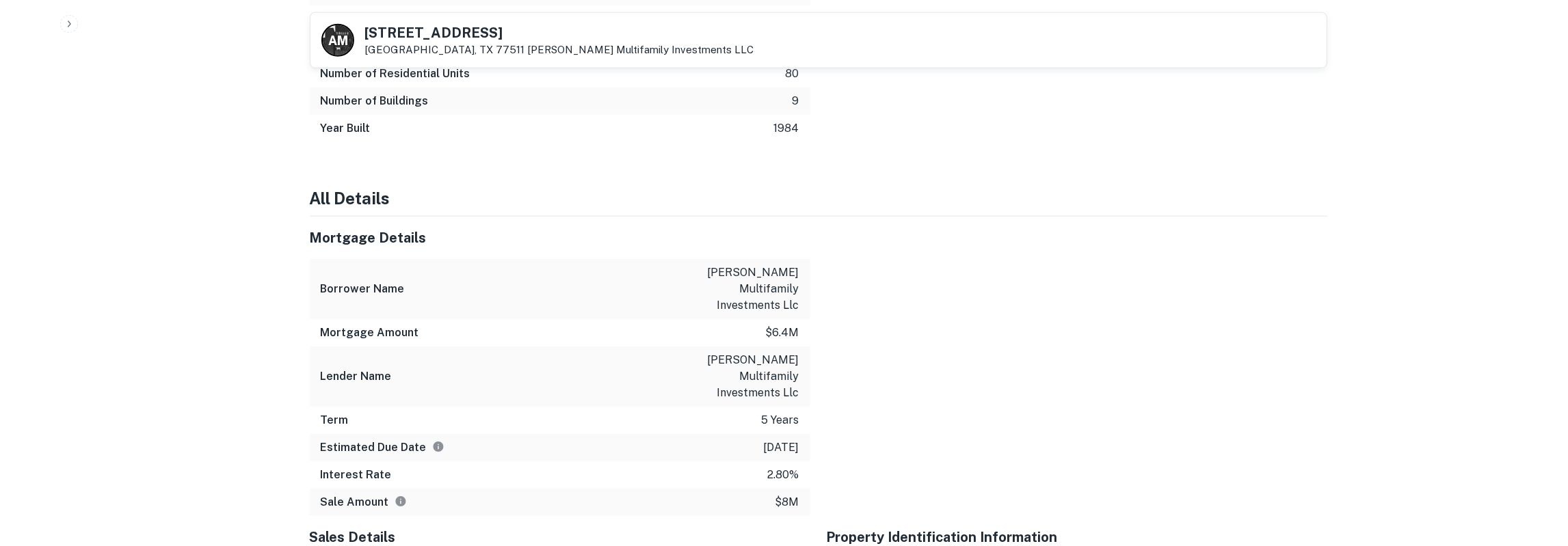
click at [736, 264] on p "alvin multifamily investments llc" at bounding box center [738, 289] width 123 height 49
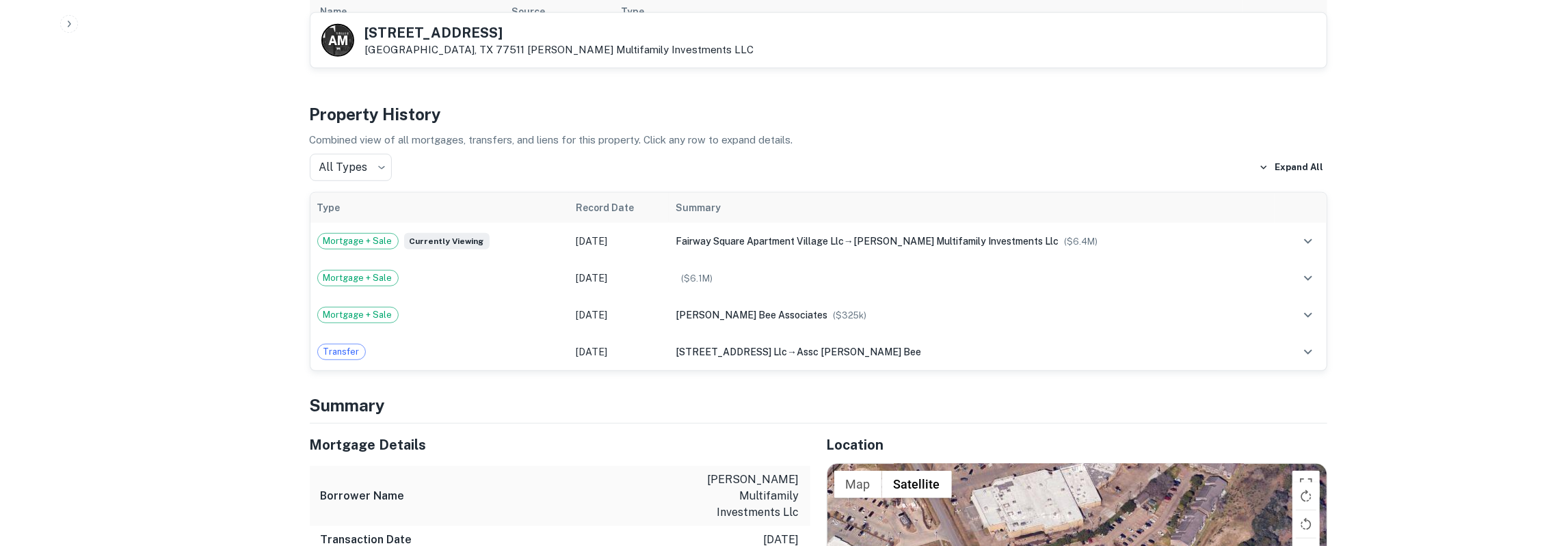
scroll to position [568, 0]
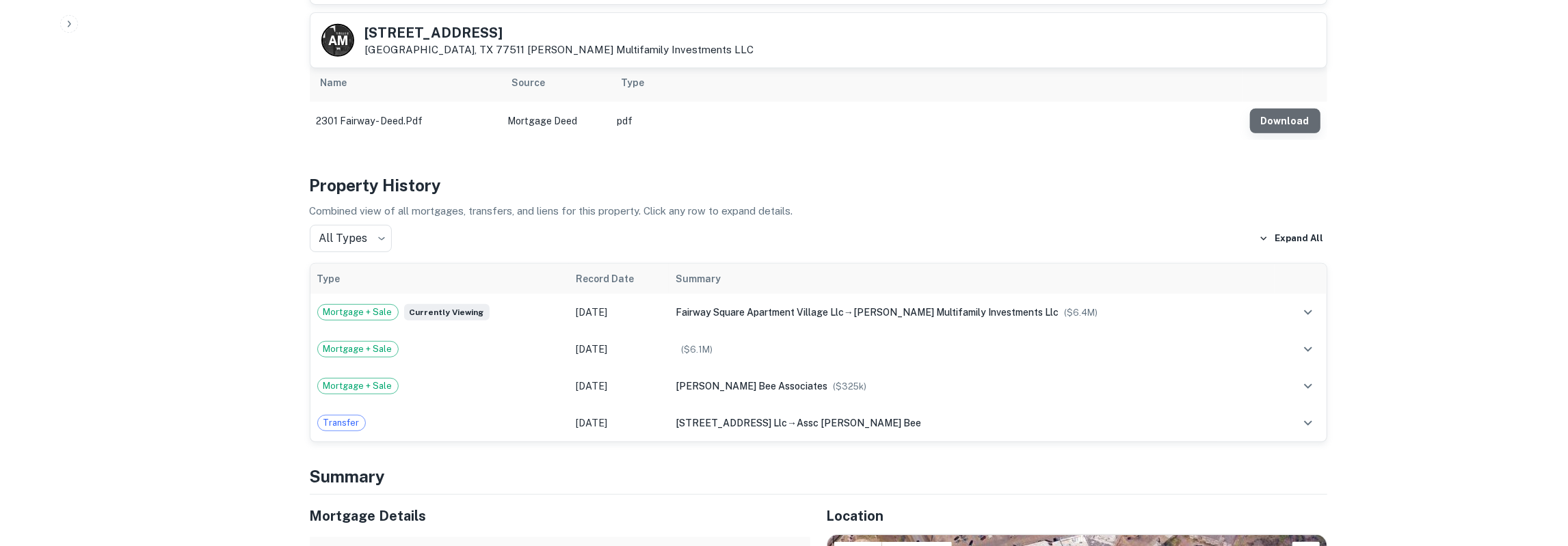
click at [1301, 116] on button "Download" at bounding box center [1285, 121] width 70 height 25
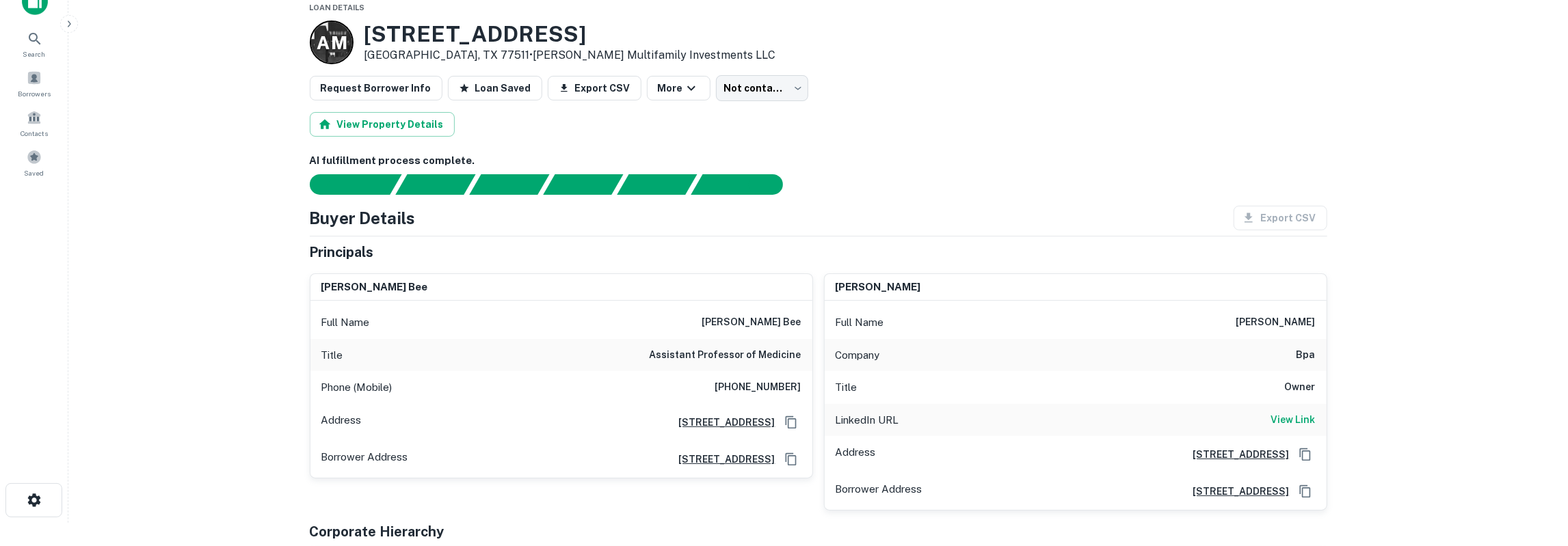
scroll to position [0, 0]
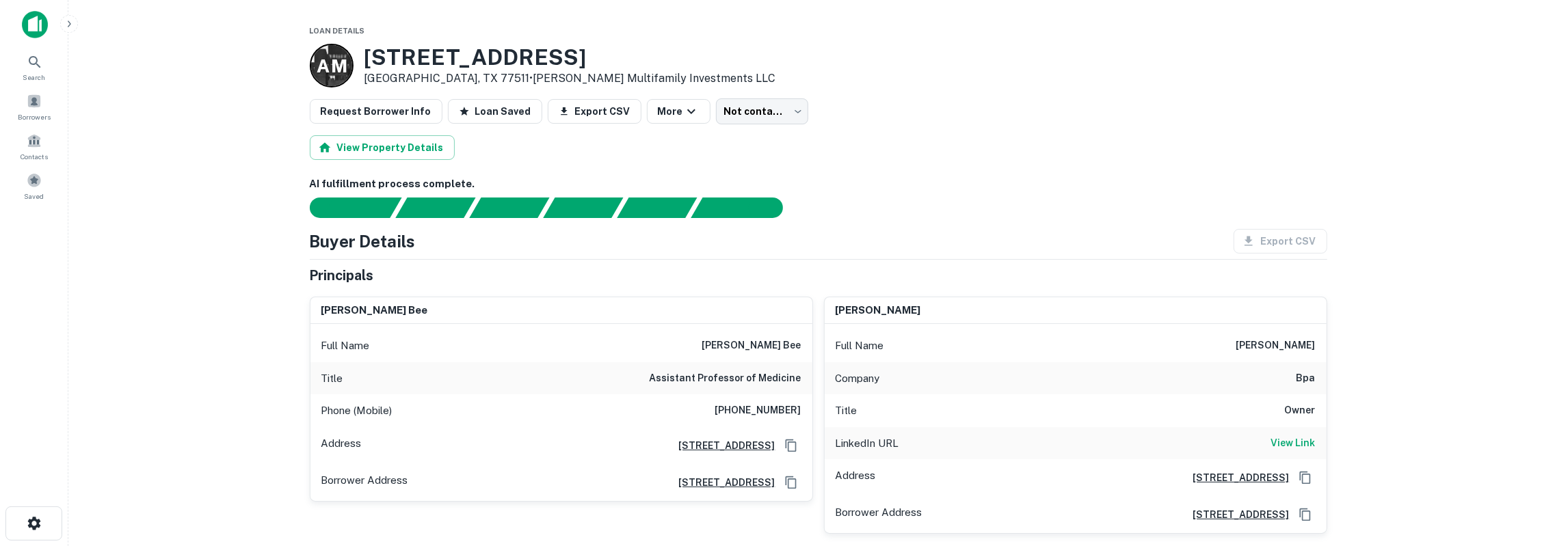
drag, startPoint x: 1237, startPoint y: 340, endPoint x: 1337, endPoint y: 344, distance: 100.1
click at [1327, 344] on div "louis e. wildman Full Name louis e. wildman Company bpa Title Owner LinkedIn UR…" at bounding box center [1075, 415] width 504 height 238
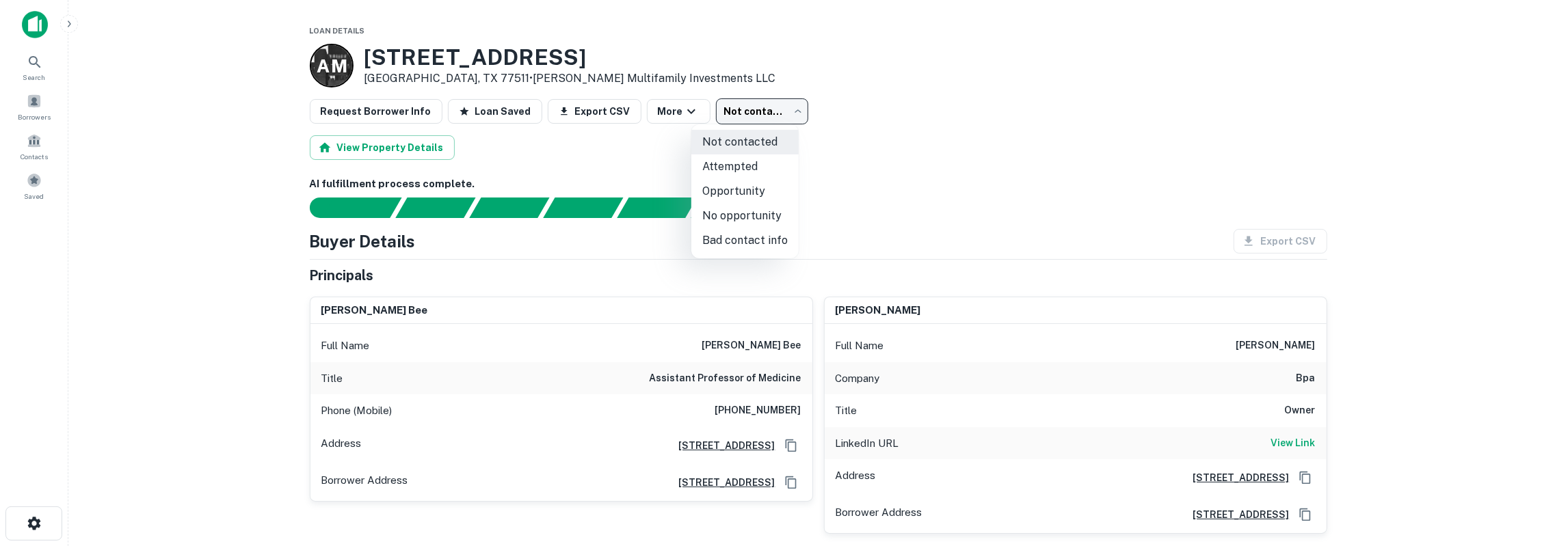
click at [750, 120] on body "Search Borrowers Contacts Saved Loan Details A M 2301 Fairway Dr Alvin, TX 7751…" at bounding box center [784, 273] width 1568 height 546
click at [745, 186] on li "Opportunity" at bounding box center [745, 191] width 108 height 25
type input "**********"
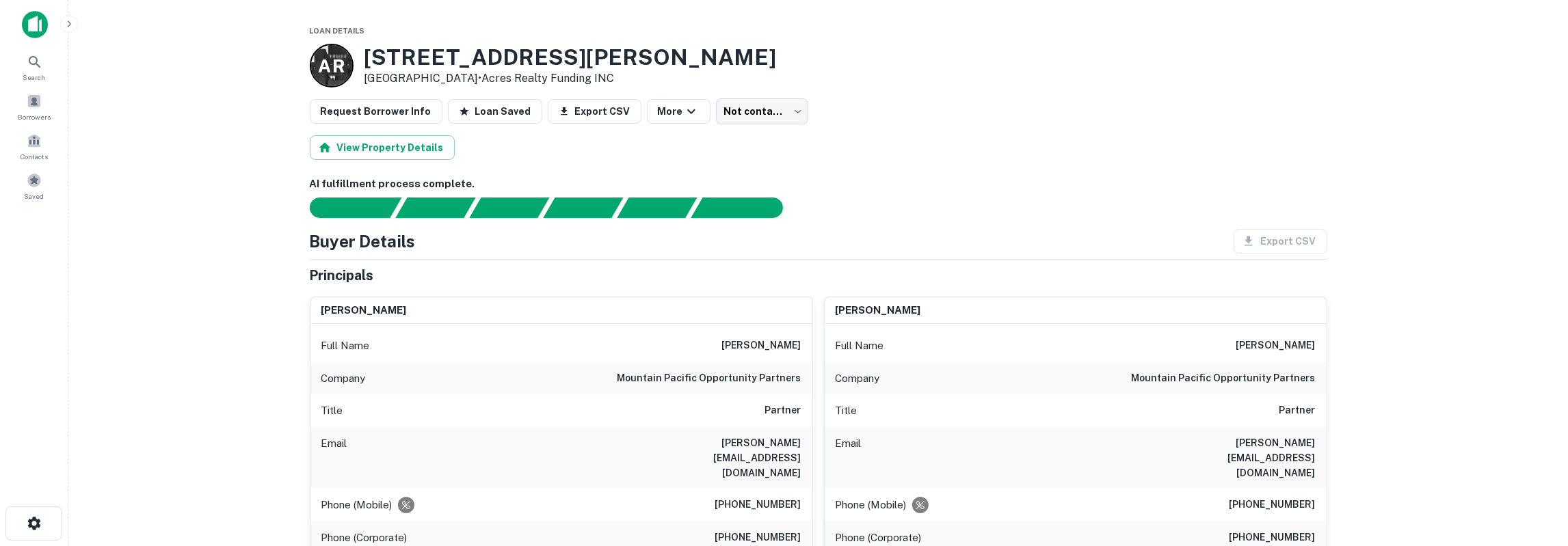
click at [772, 345] on h6 "[PERSON_NAME]" at bounding box center [762, 346] width 79 height 17
click at [732, 110] on body "Search Borrowers Contacts Saved Loan Details A R [STREET_ADDRESS][PERSON_NAME] …" at bounding box center [784, 273] width 1568 height 546
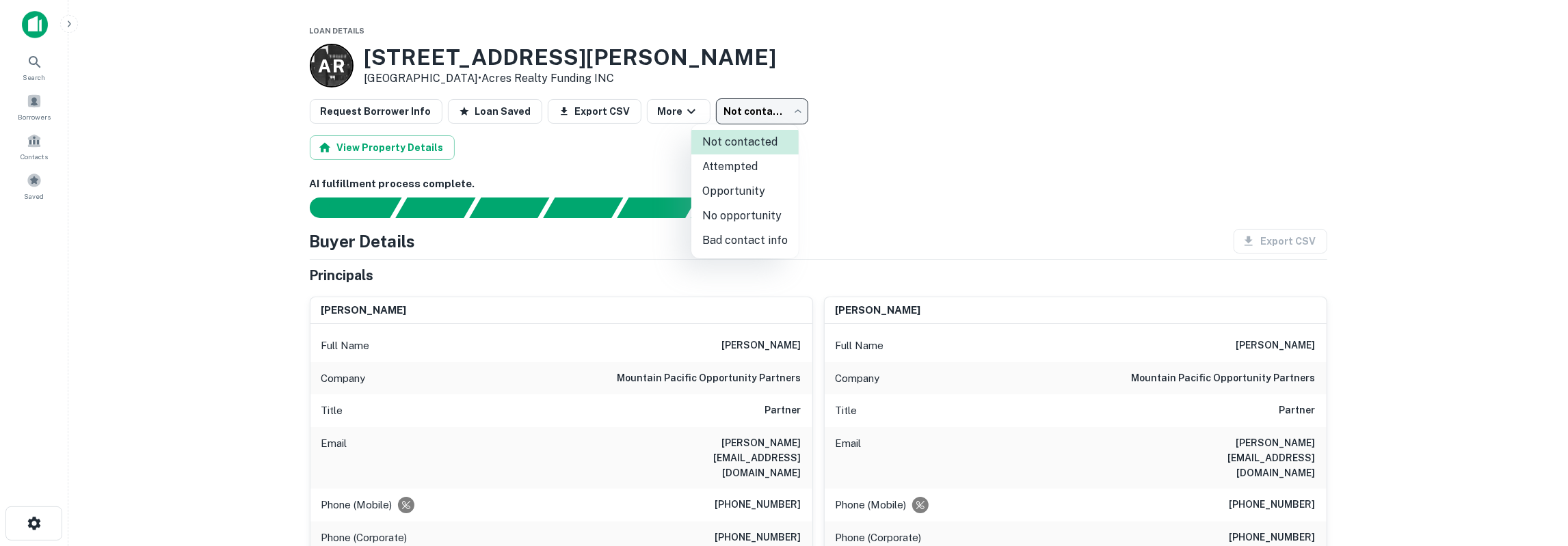
click at [751, 170] on li "Attempted" at bounding box center [745, 167] width 108 height 25
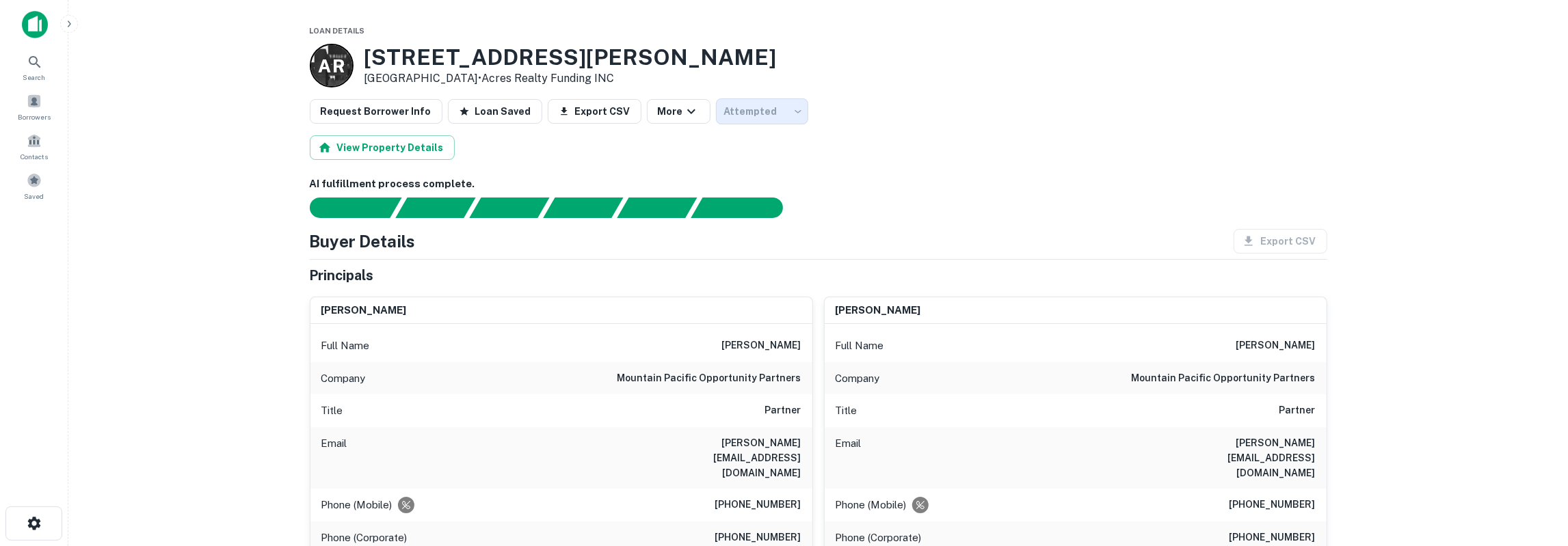
type input "*********"
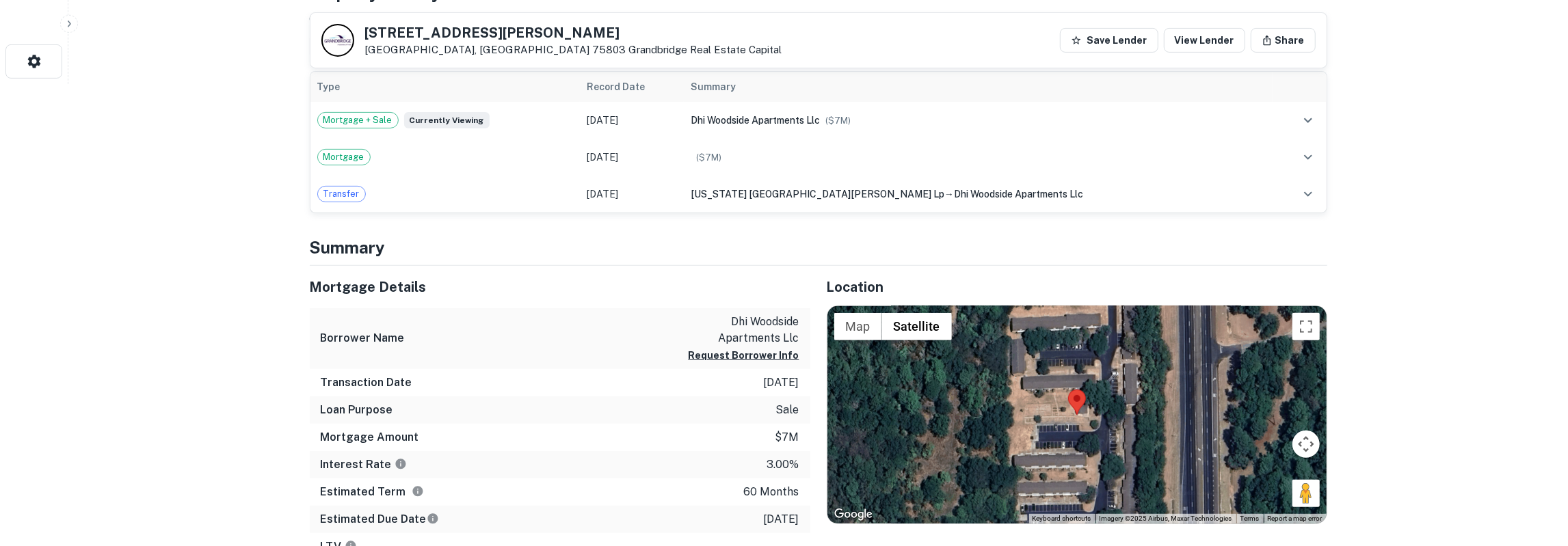
scroll to position [498, 0]
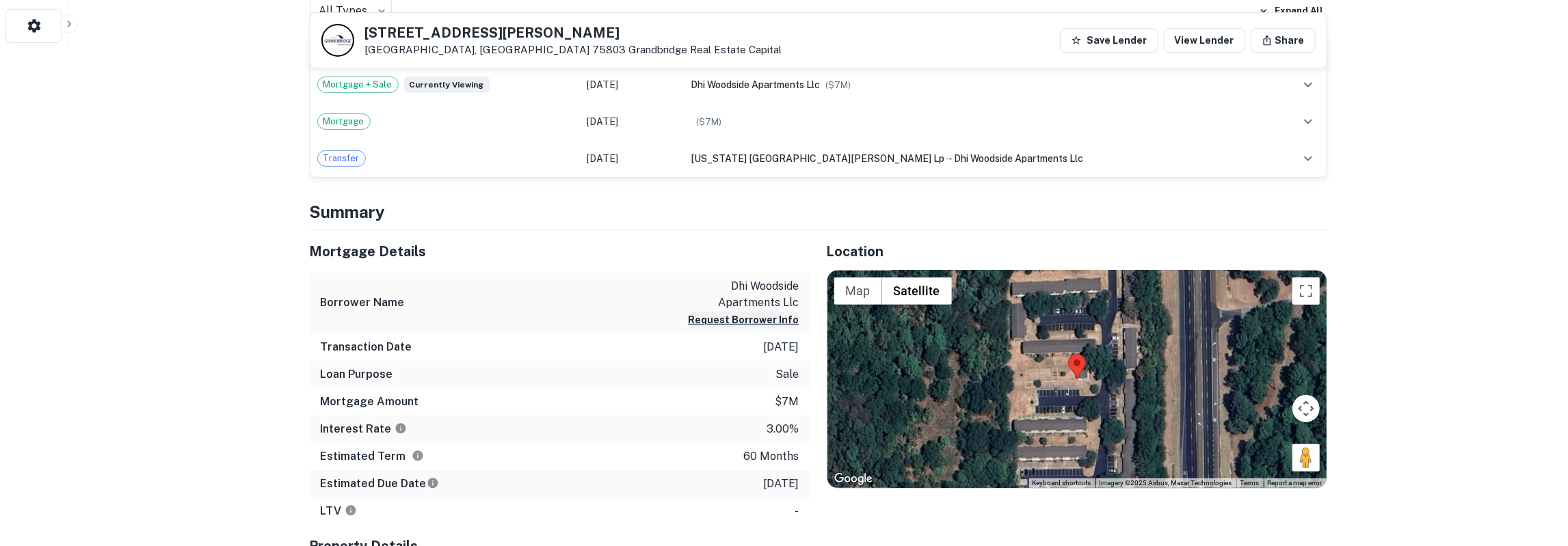
click at [733, 317] on button "Request Borrower Info" at bounding box center [744, 320] width 111 height 17
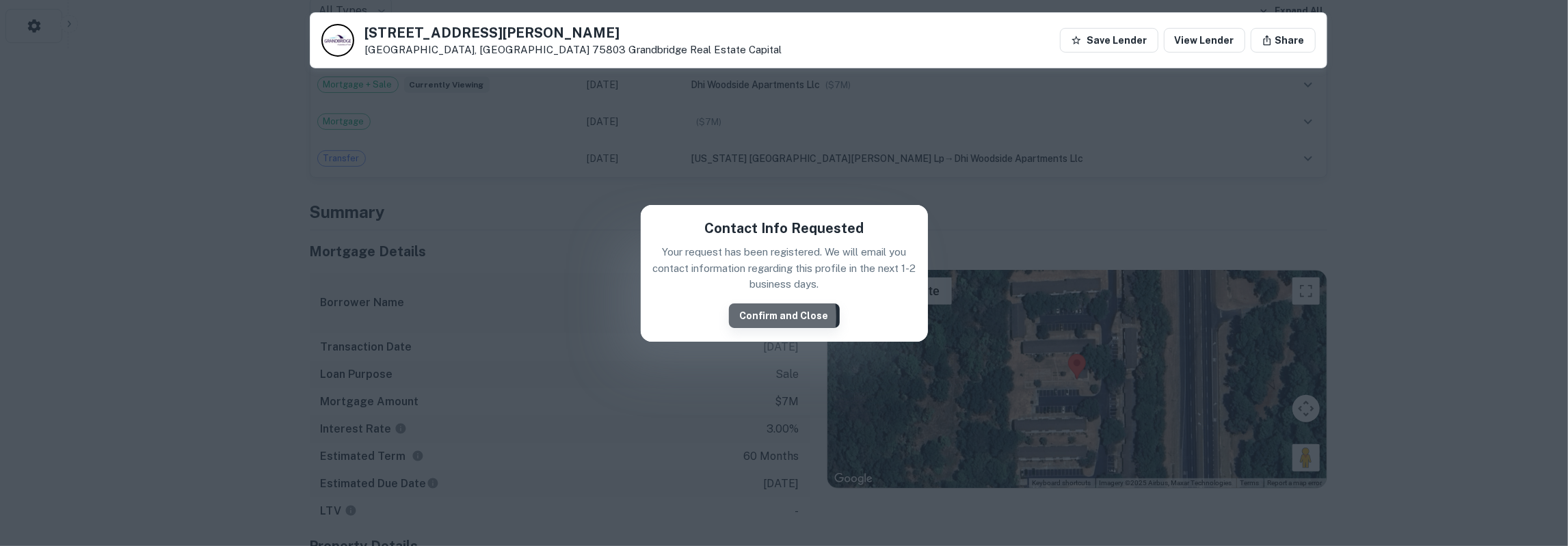
click at [735, 317] on button "Confirm and Close" at bounding box center [784, 316] width 111 height 25
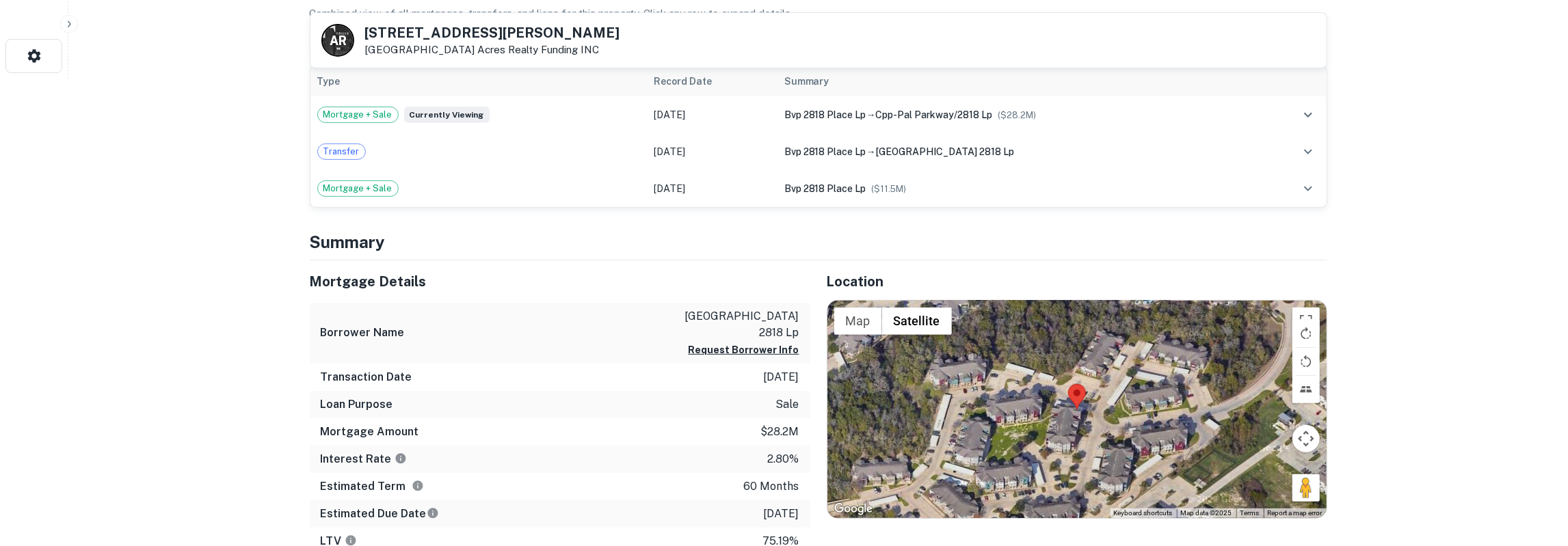
scroll to position [498, 0]
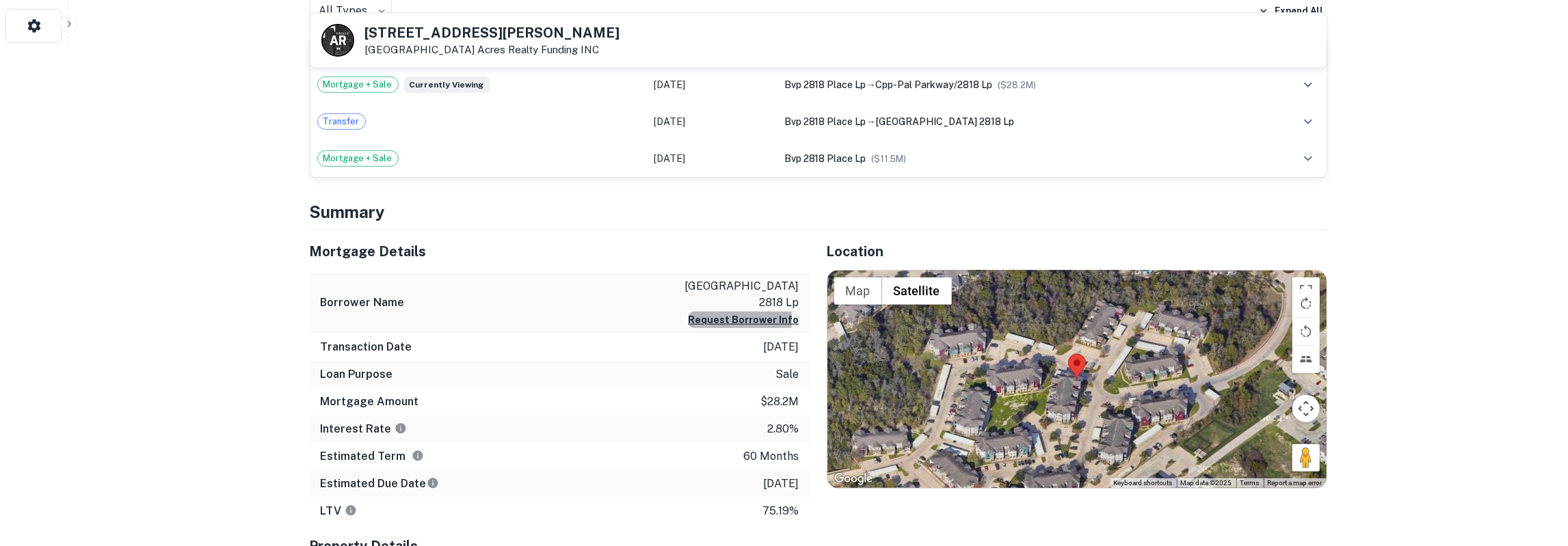
click at [708, 318] on button "Request Borrower Info" at bounding box center [744, 320] width 111 height 17
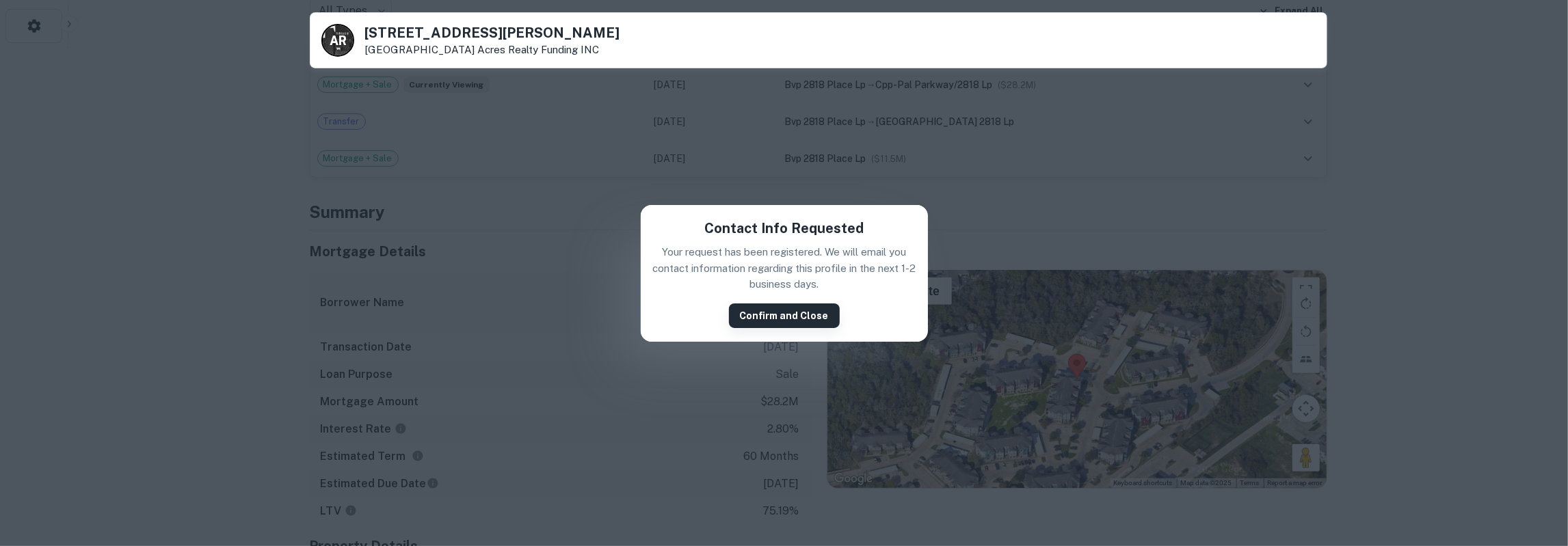
click at [746, 318] on button "Confirm and Close" at bounding box center [784, 316] width 111 height 25
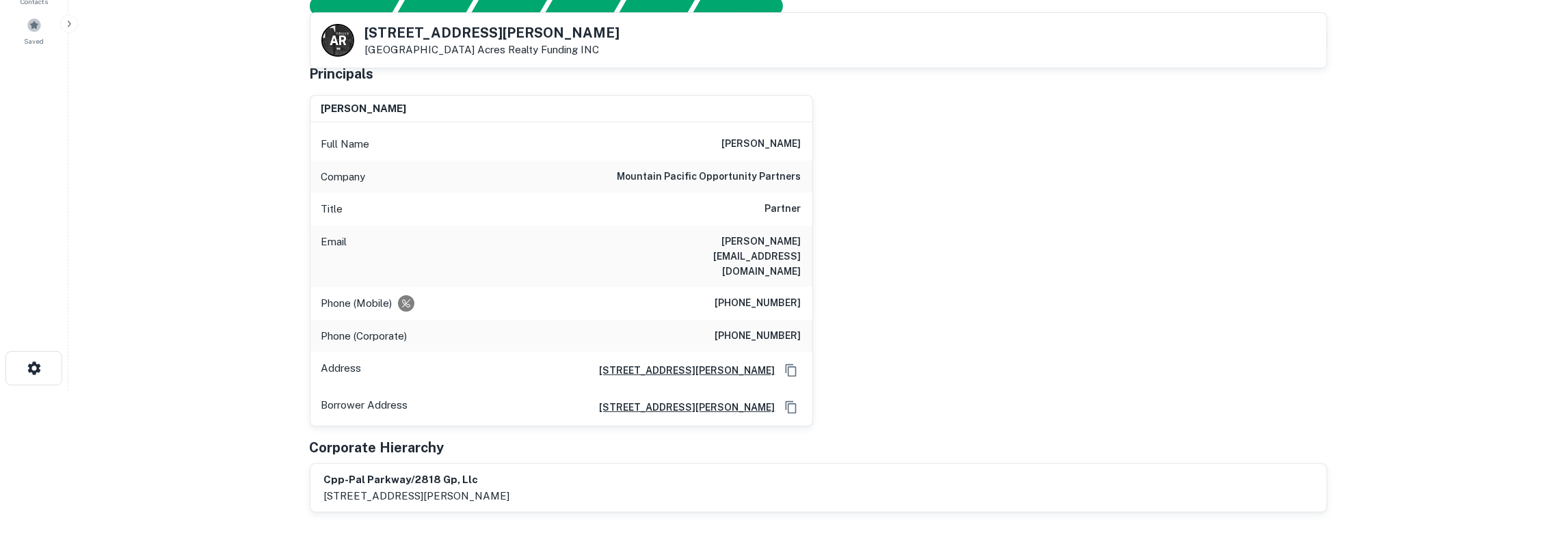
scroll to position [142, 0]
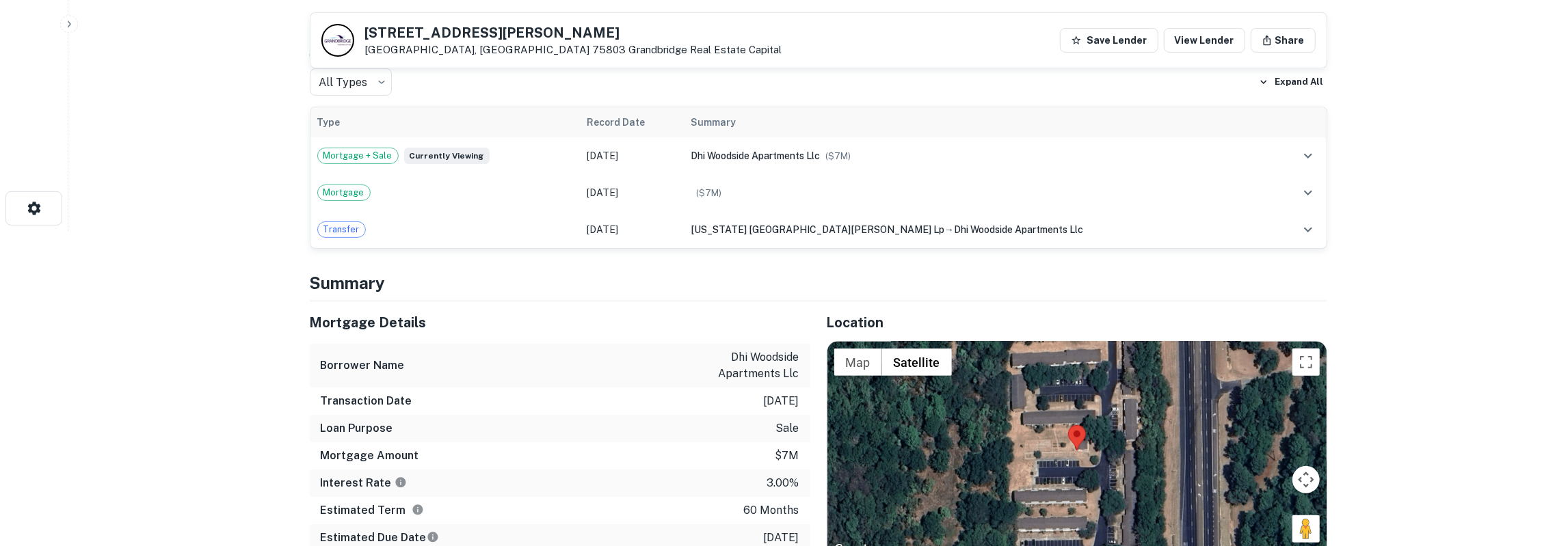
scroll to position [355, 0]
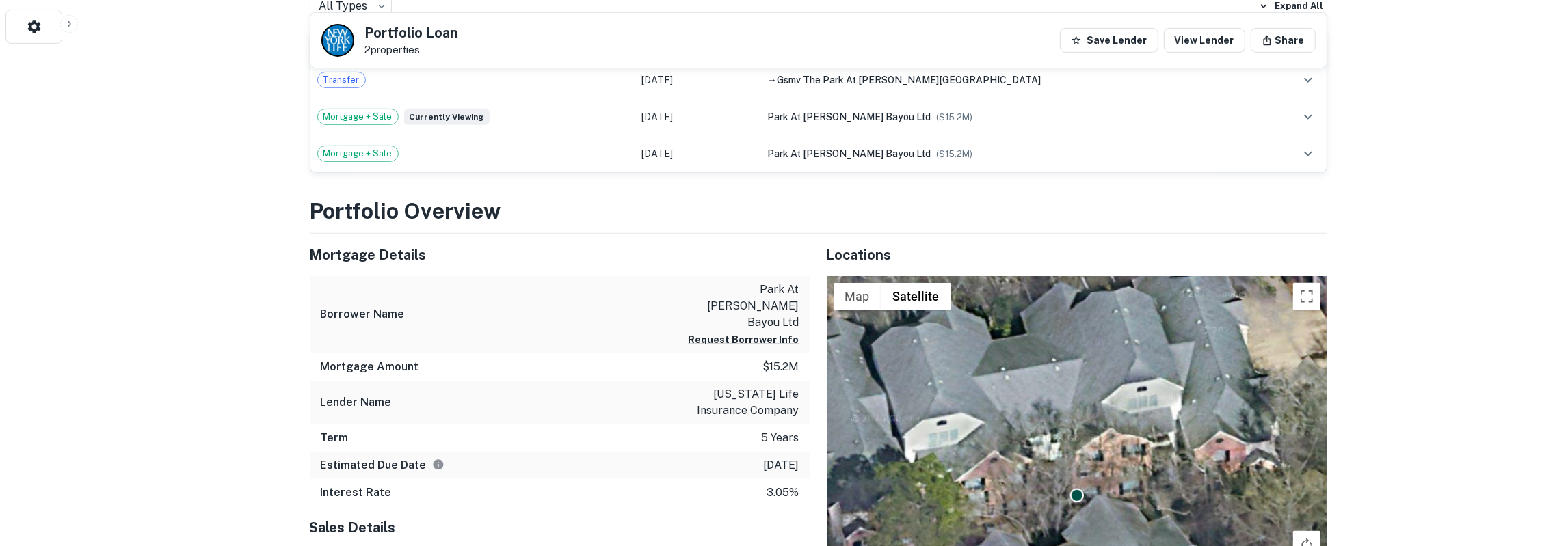
scroll to position [498, 0]
click at [696, 323] on div "park at armand bayou ltd Request Borrower Info" at bounding box center [738, 314] width 123 height 66
click at [723, 331] on button "Request Borrower Info" at bounding box center [744, 339] width 111 height 17
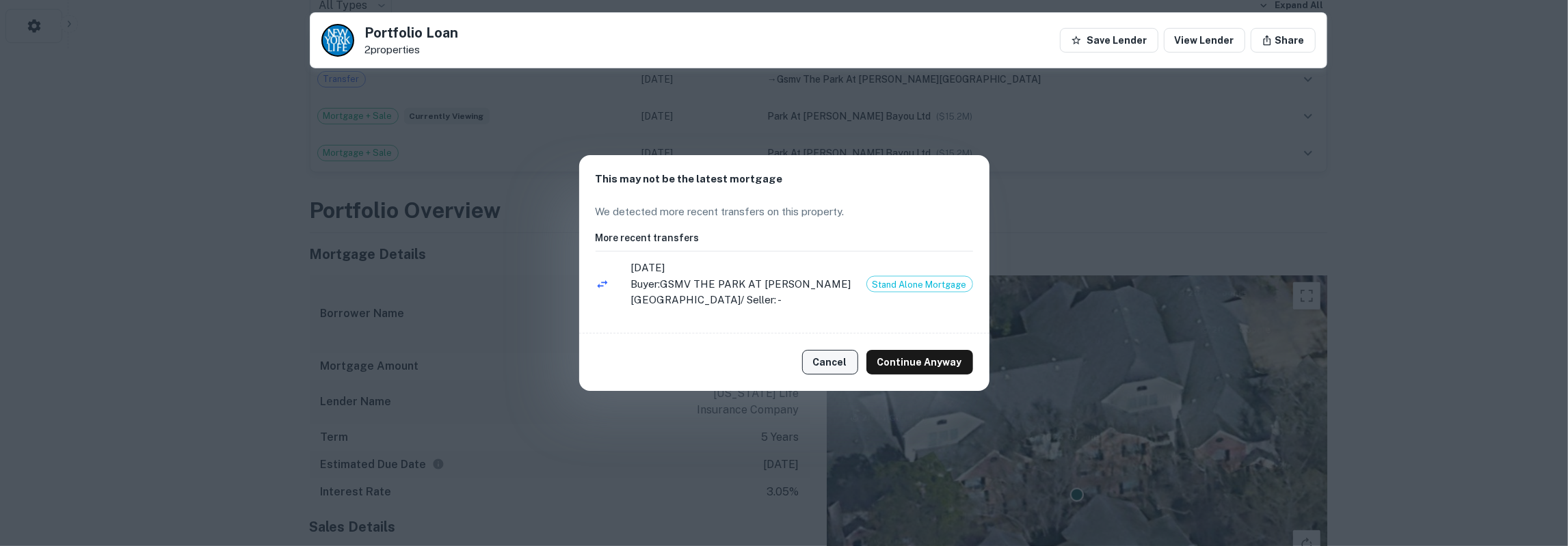
click at [829, 353] on button "Cancel" at bounding box center [830, 363] width 56 height 25
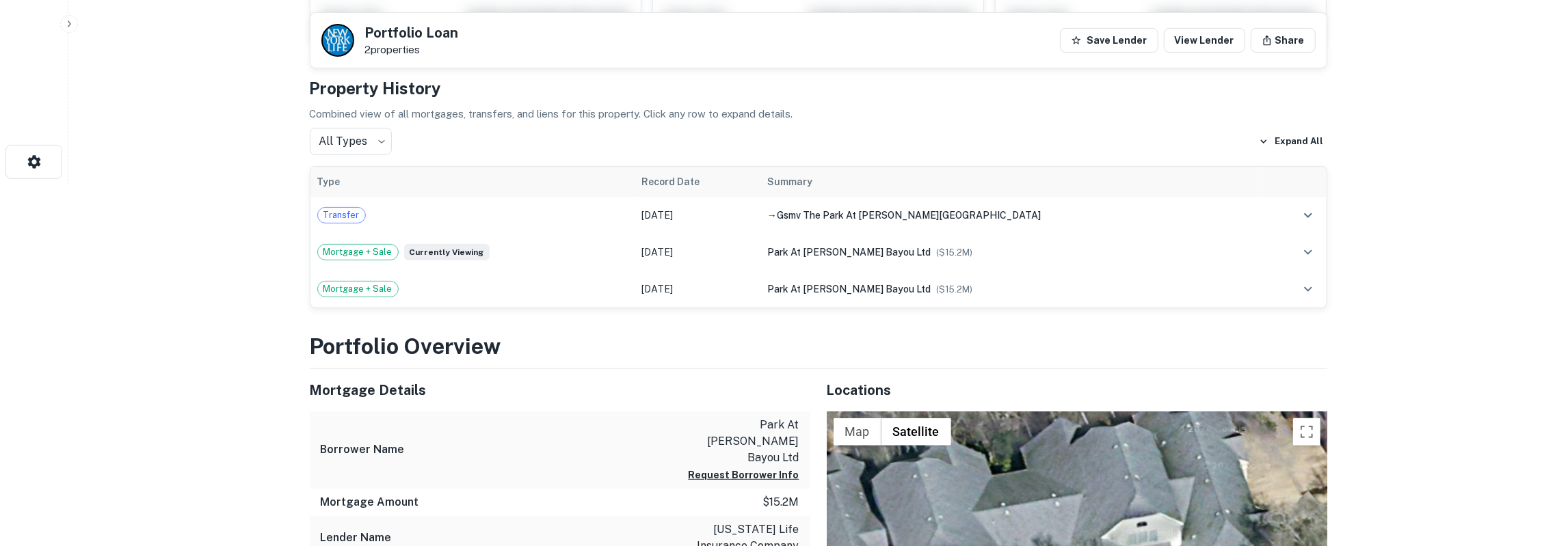
scroll to position [427, 0]
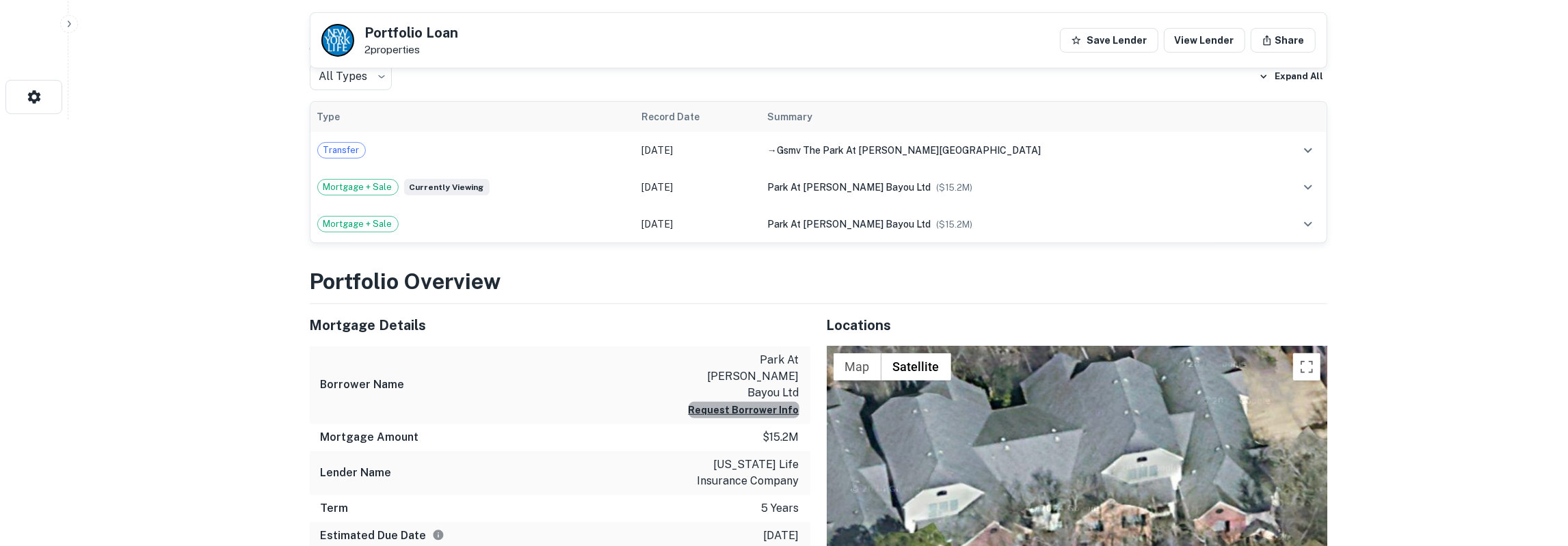
click at [751, 402] on button "Request Borrower Info" at bounding box center [744, 410] width 111 height 17
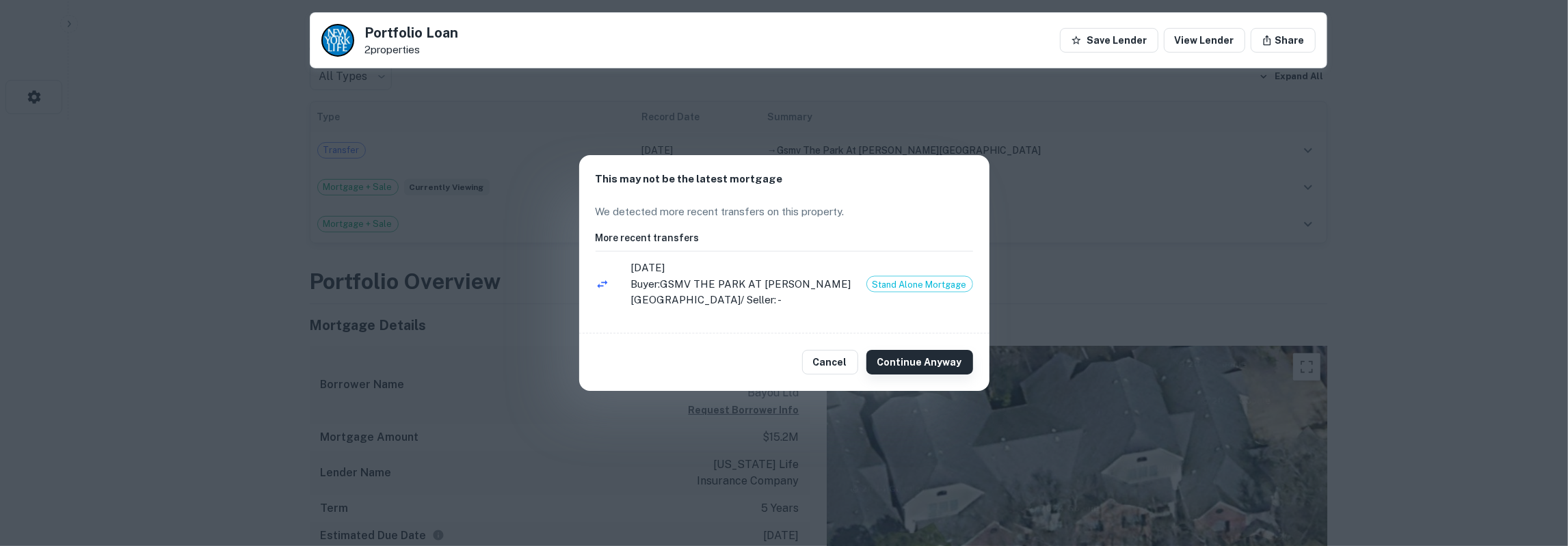
click at [908, 358] on button "Continue Anyway" at bounding box center [920, 363] width 107 height 25
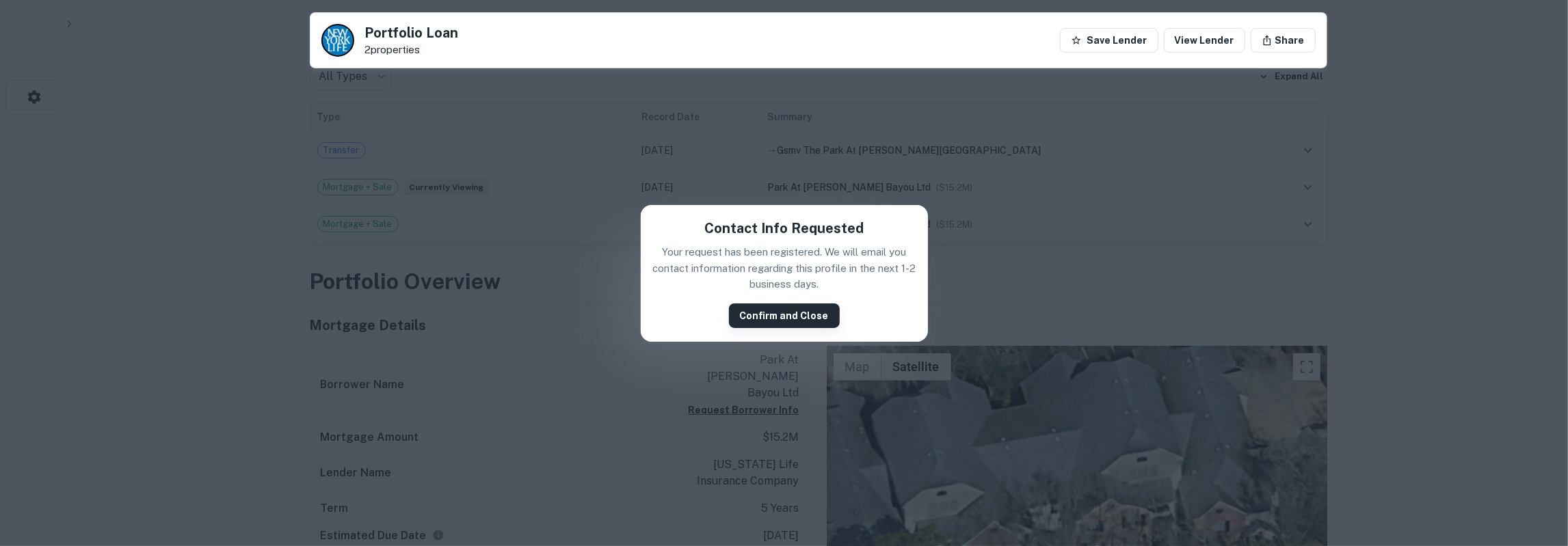
click at [736, 307] on button "Confirm and Close" at bounding box center [784, 316] width 111 height 25
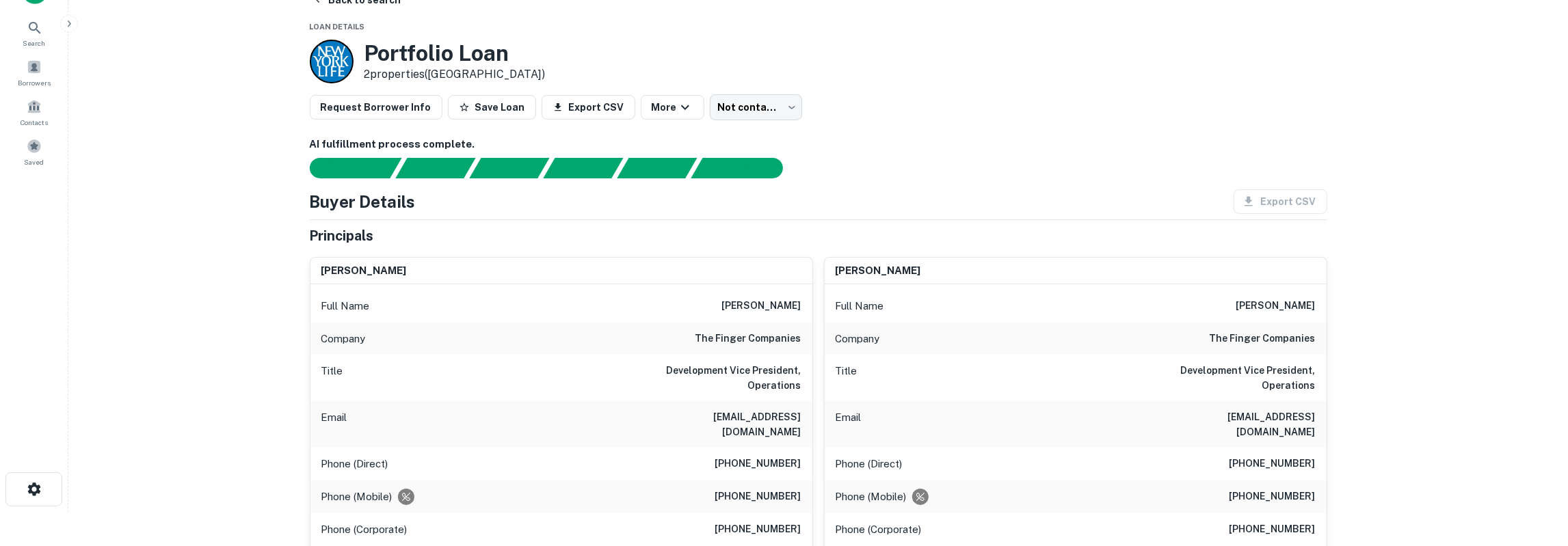
scroll to position [0, 0]
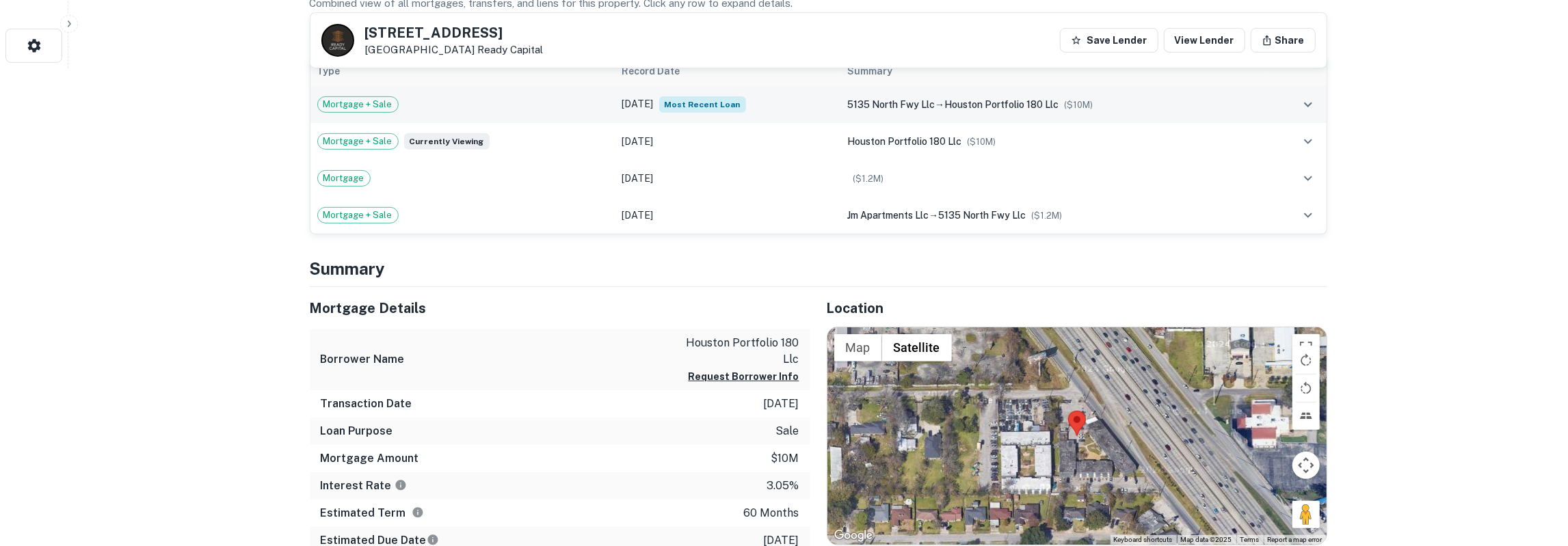
scroll to position [498, 0]
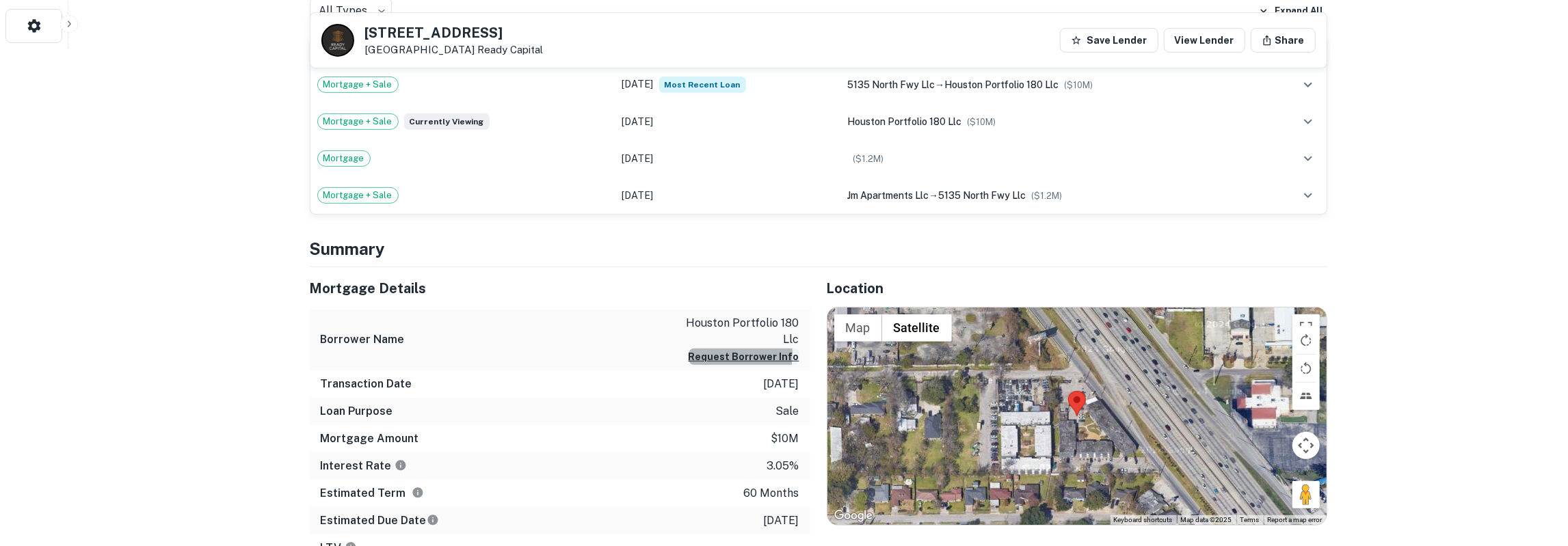
click at [721, 352] on button "Request Borrower Info" at bounding box center [744, 357] width 111 height 17
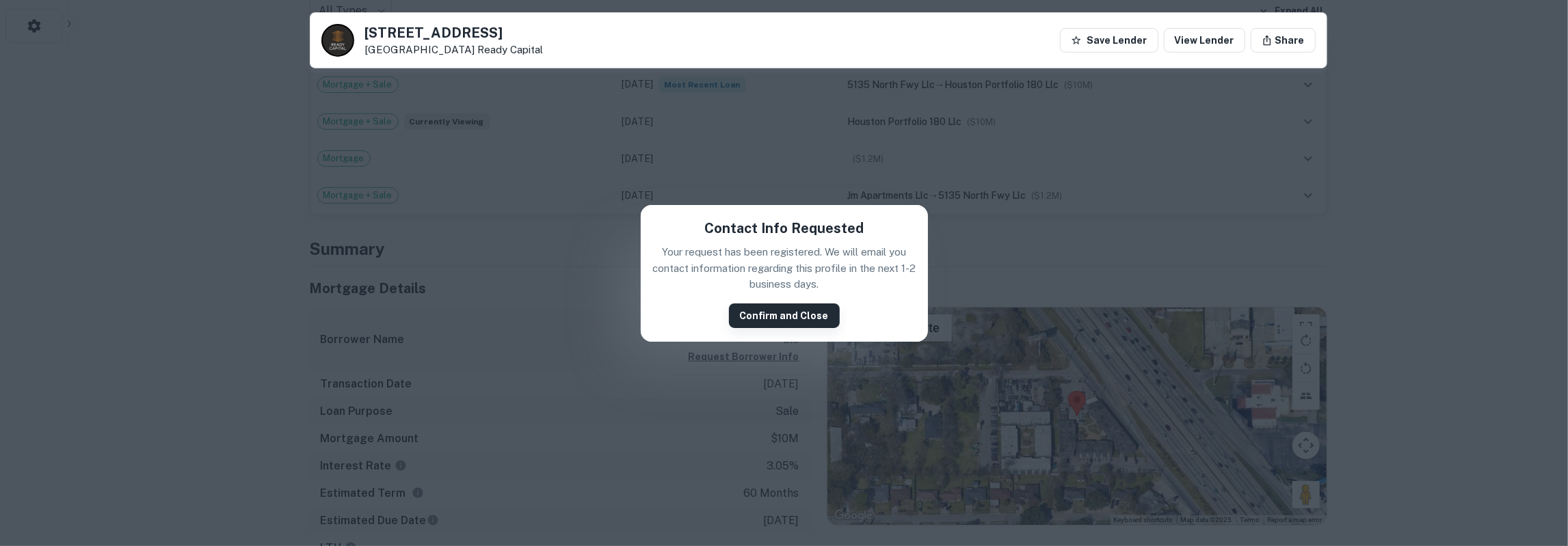
click at [752, 311] on button "Confirm and Close" at bounding box center [784, 316] width 111 height 25
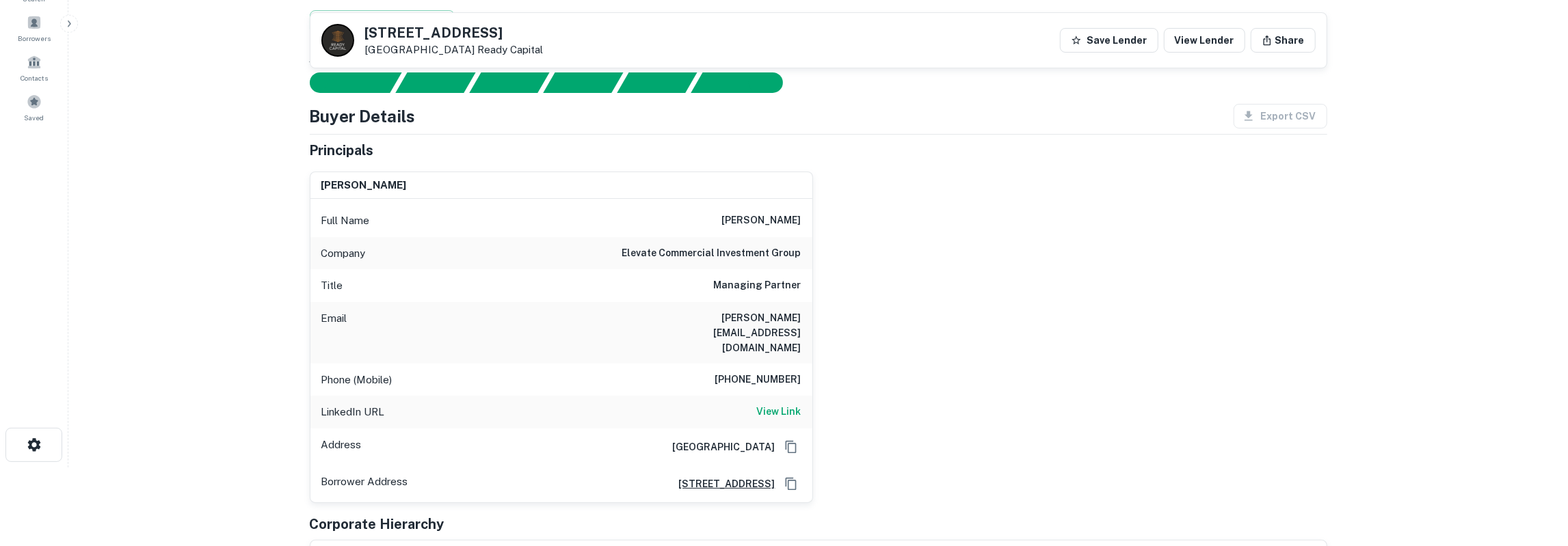
scroll to position [0, 0]
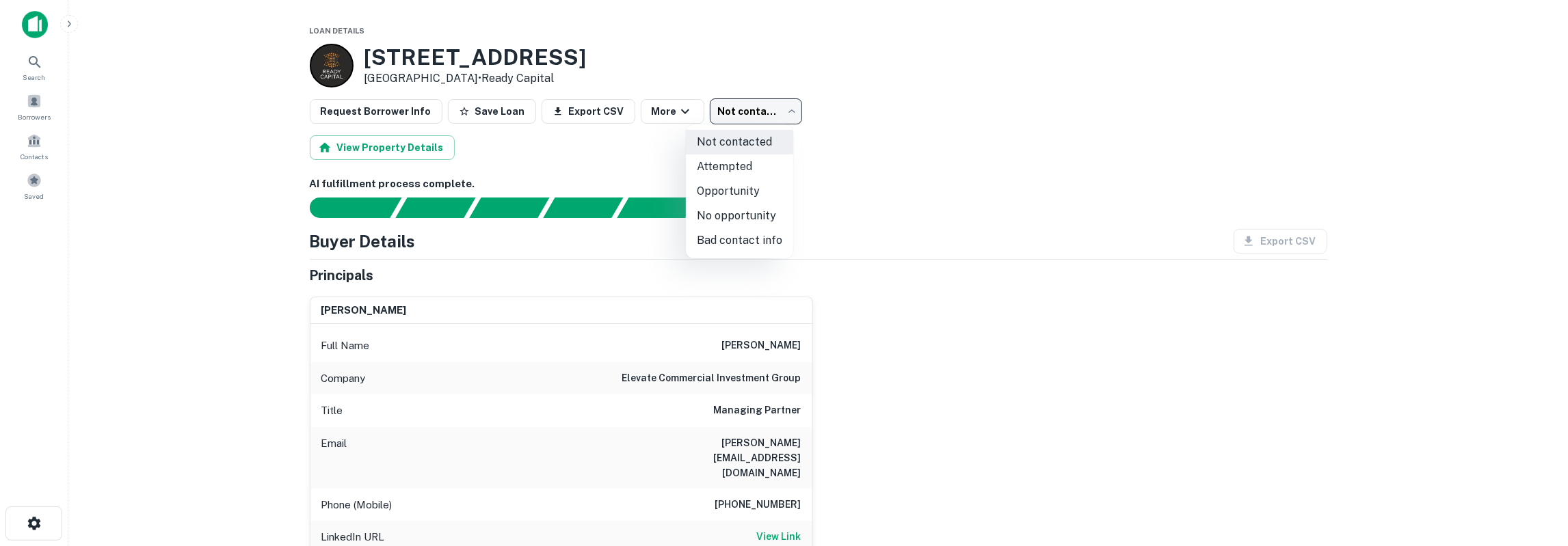
click at [754, 105] on body "Search Borrowers Contacts Saved Loan Details [STREET_ADDRESS] • Ready Capital R…" at bounding box center [784, 273] width 1568 height 546
click at [742, 214] on li "No opportunity" at bounding box center [739, 216] width 108 height 25
type input "**********"
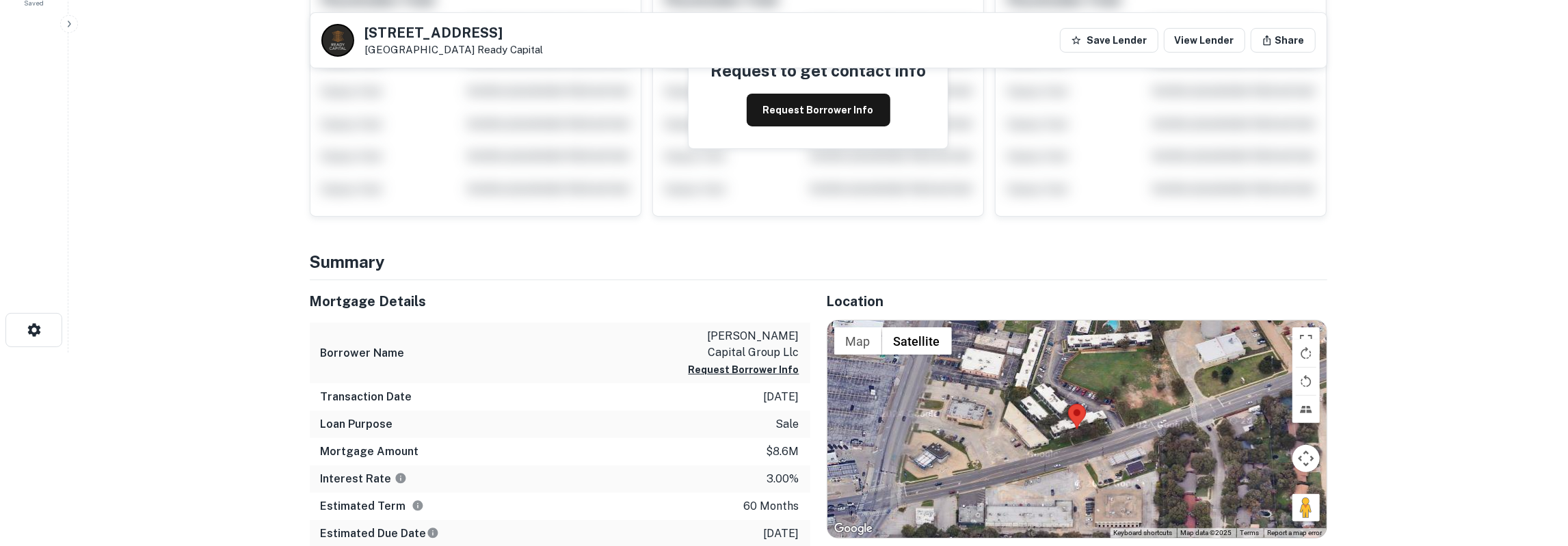
scroll to position [213, 0]
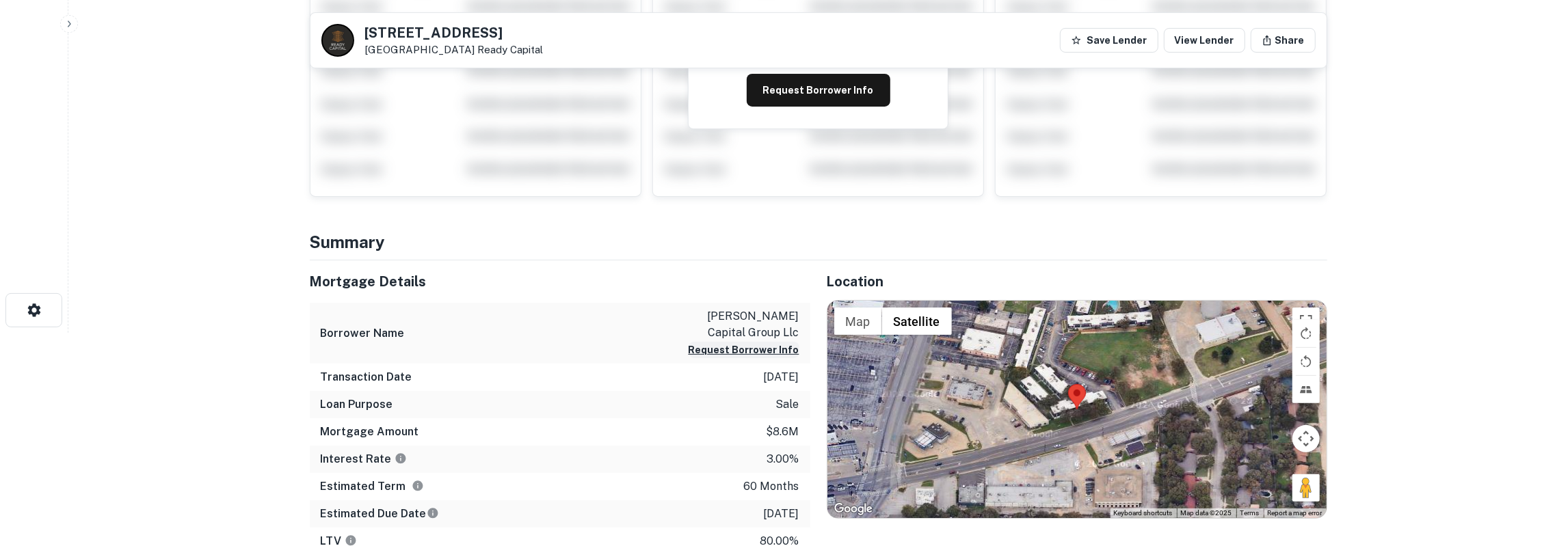
click at [729, 342] on button "Request Borrower Info" at bounding box center [744, 350] width 111 height 17
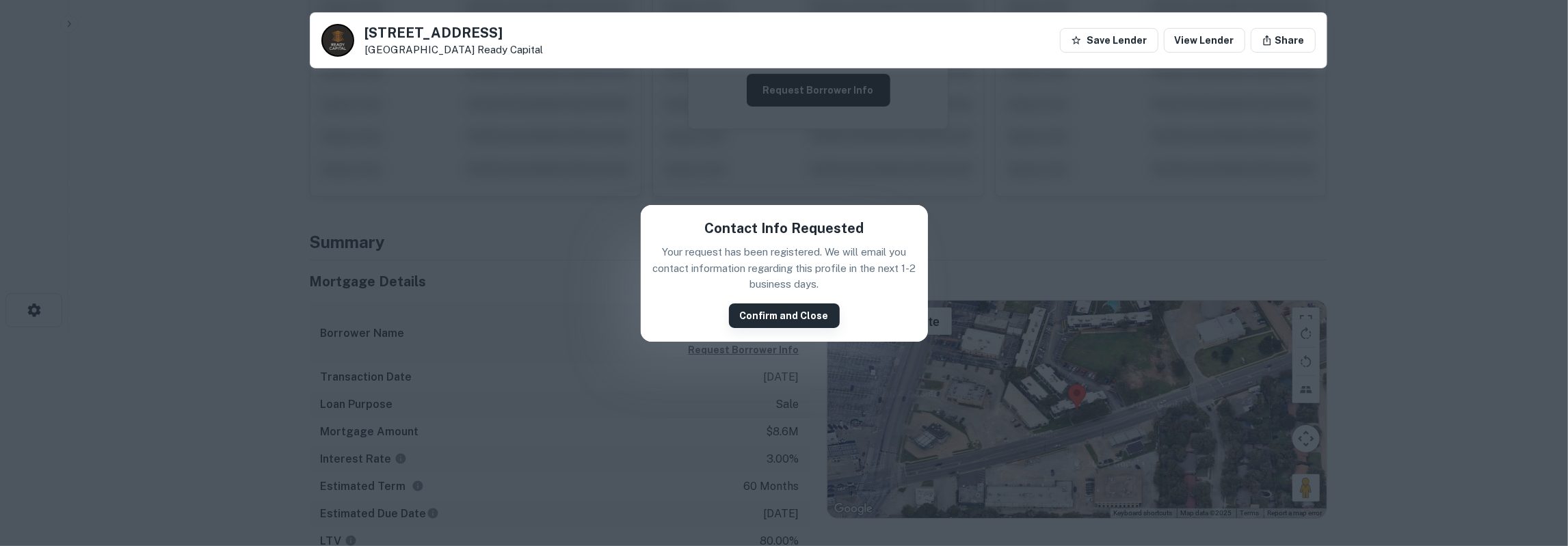
click at [745, 316] on button "Confirm and Close" at bounding box center [784, 316] width 111 height 25
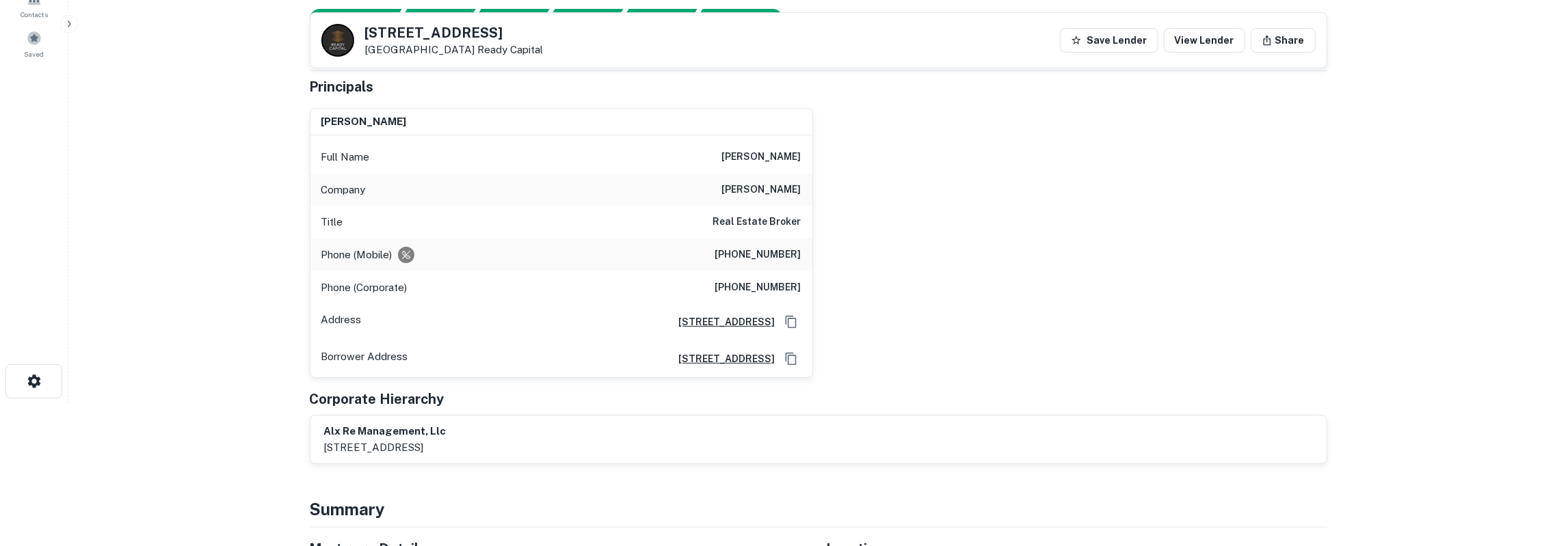
scroll to position [71, 0]
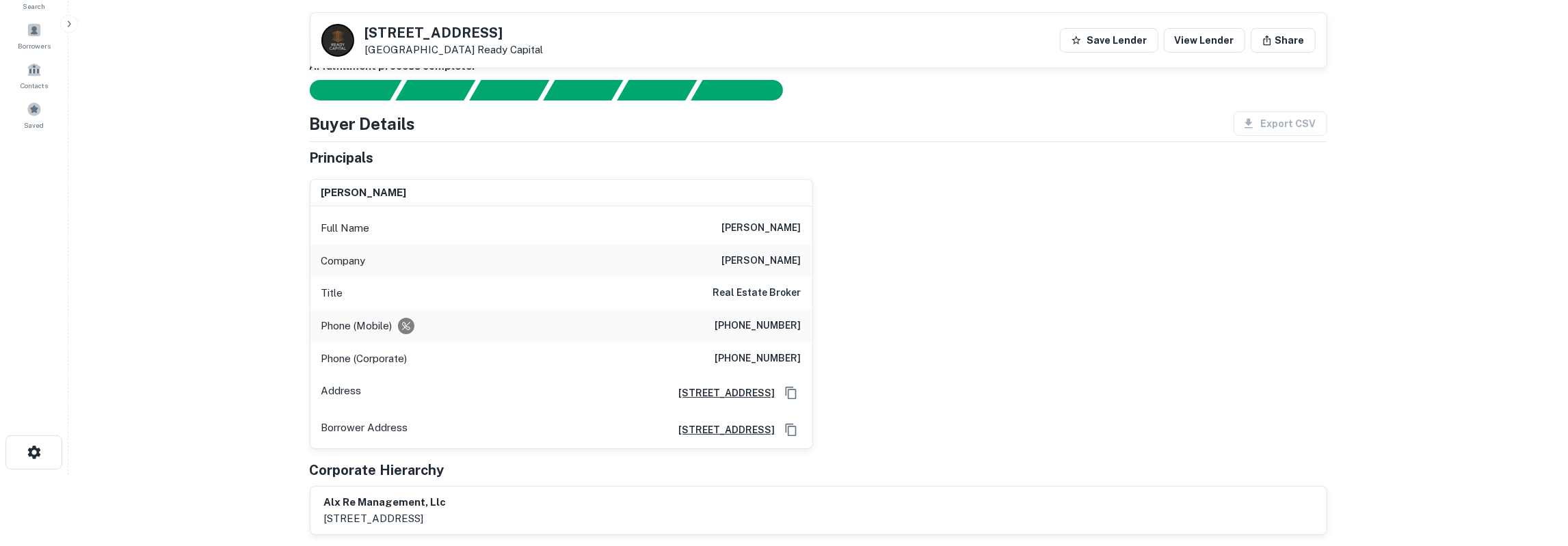
click at [764, 222] on h6 "[PERSON_NAME]" at bounding box center [762, 228] width 79 height 17
click at [777, 325] on h6 "[PHONE_NUMBER]" at bounding box center [758, 326] width 86 height 17
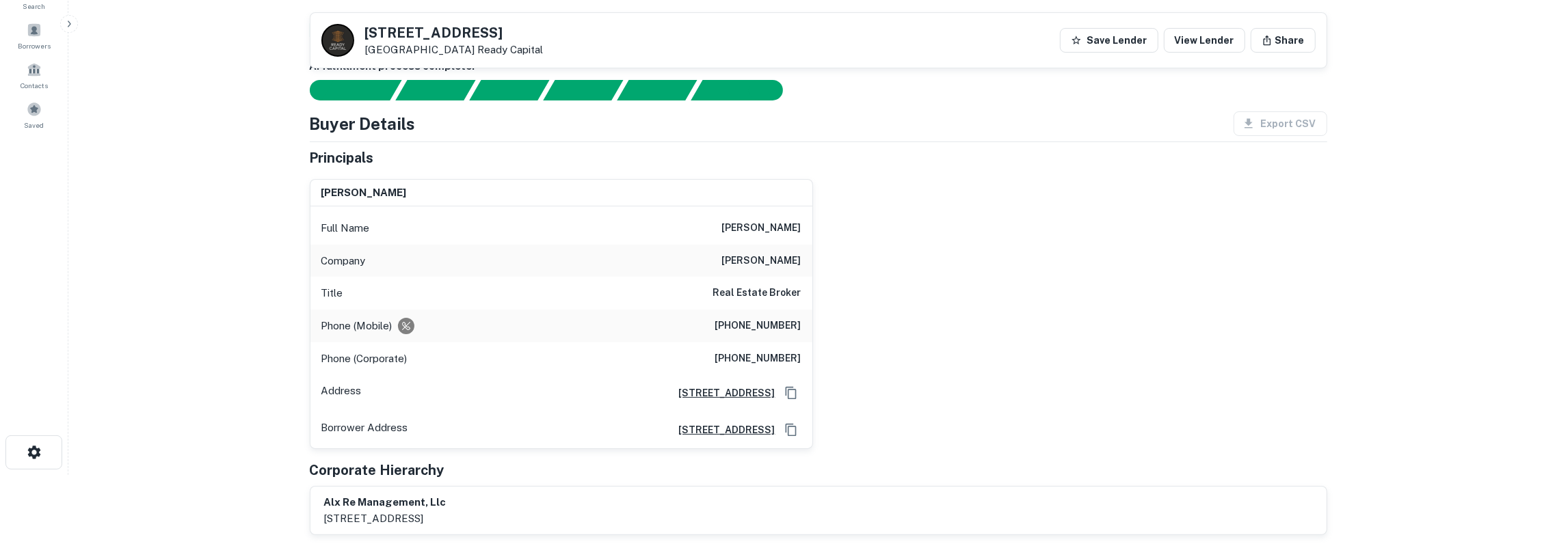
click at [777, 325] on h6 "[PHONE_NUMBER]" at bounding box center [758, 326] width 86 height 17
